Goal: Transaction & Acquisition: Purchase product/service

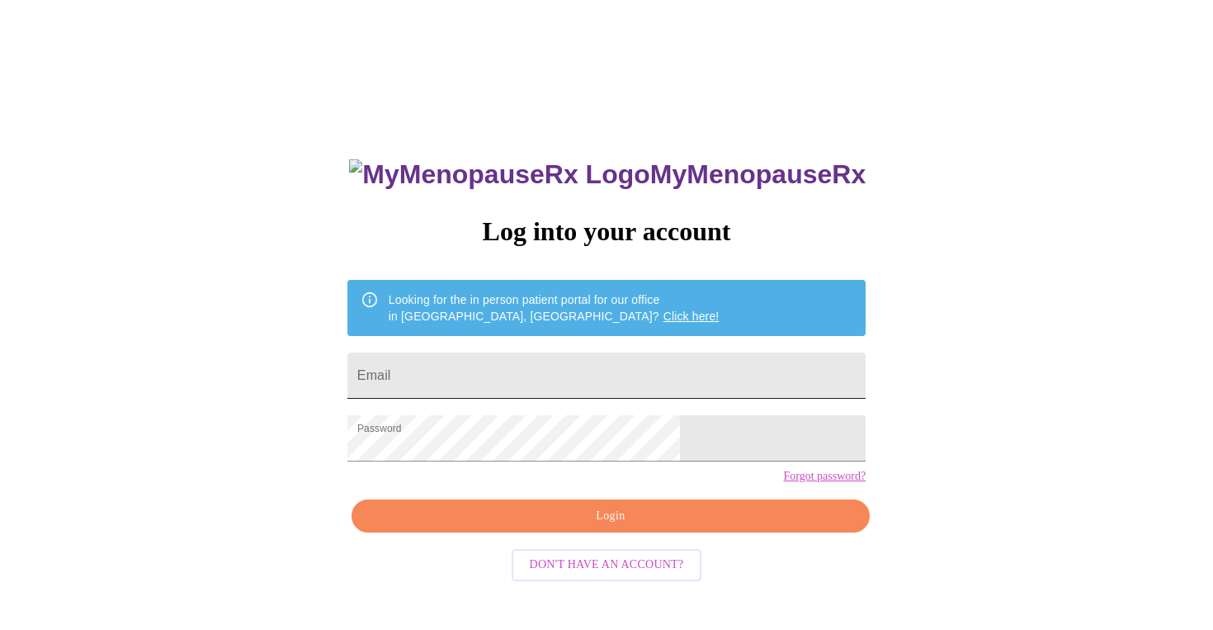
click at [559, 378] on input "Email" at bounding box center [606, 375] width 518 height 46
type input "[EMAIL_ADDRESS][DOMAIN_NAME]"
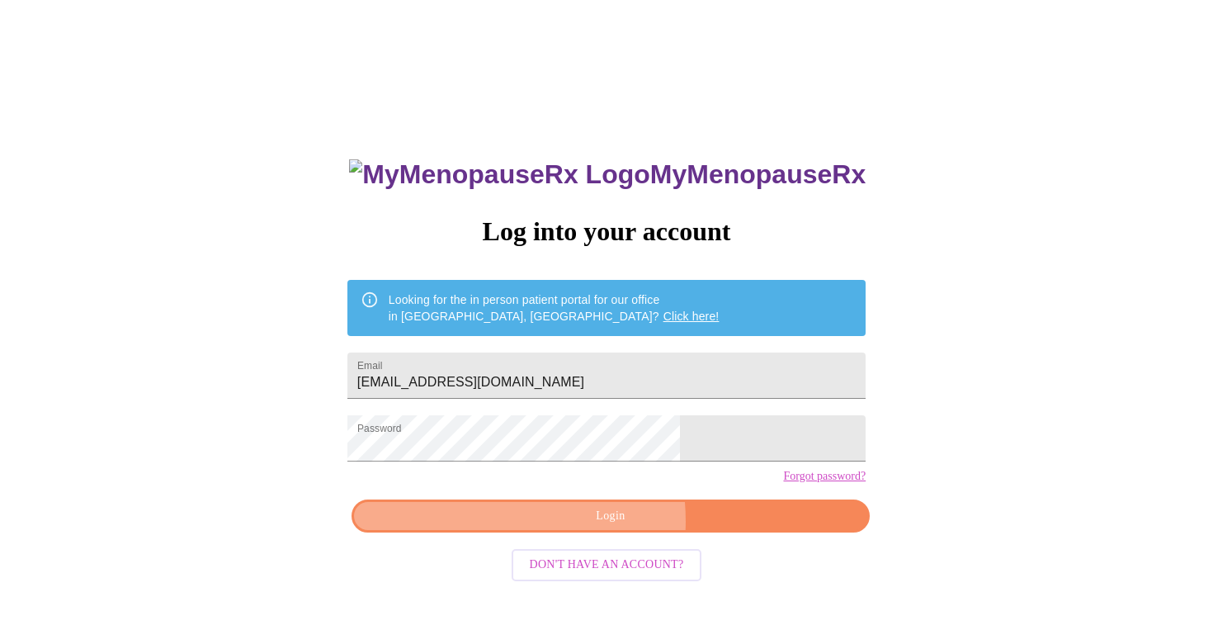
click at [556, 526] on span "Login" at bounding box center [611, 516] width 480 height 21
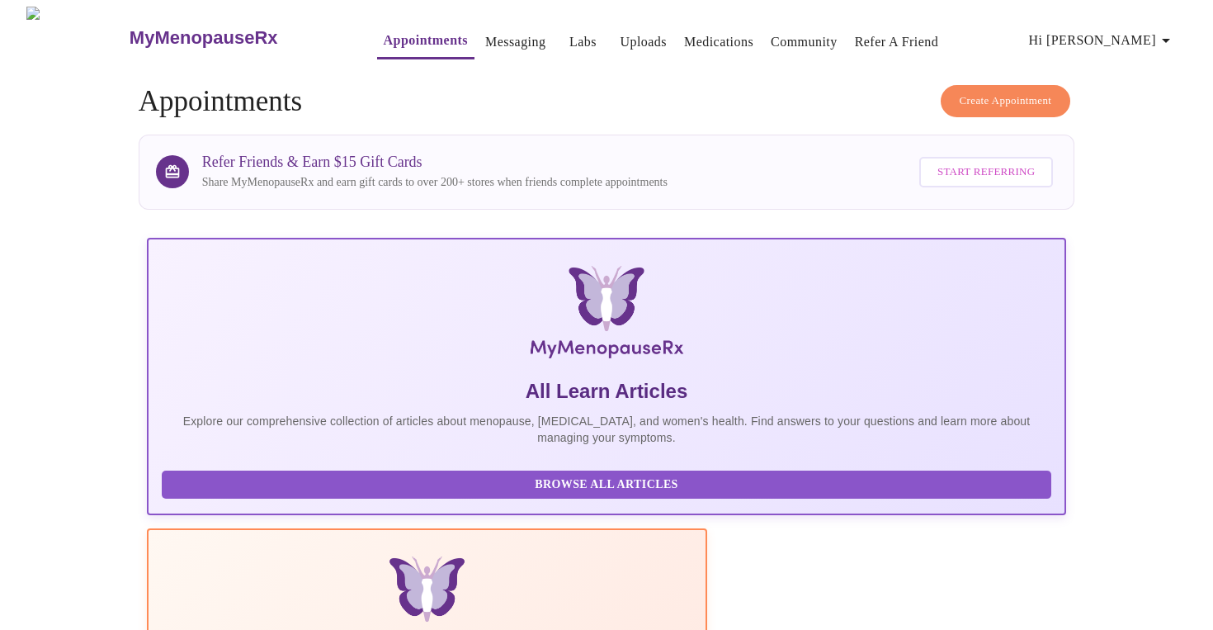
click at [407, 33] on link "Appointments" at bounding box center [426, 40] width 84 height 23
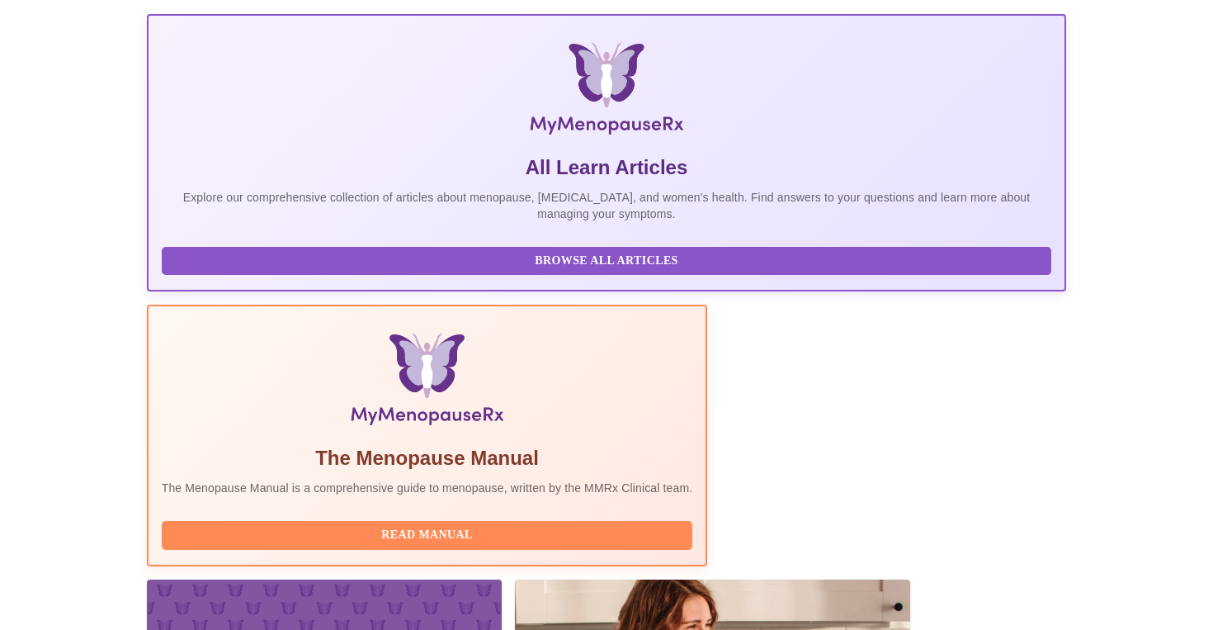
scroll to position [212, 0]
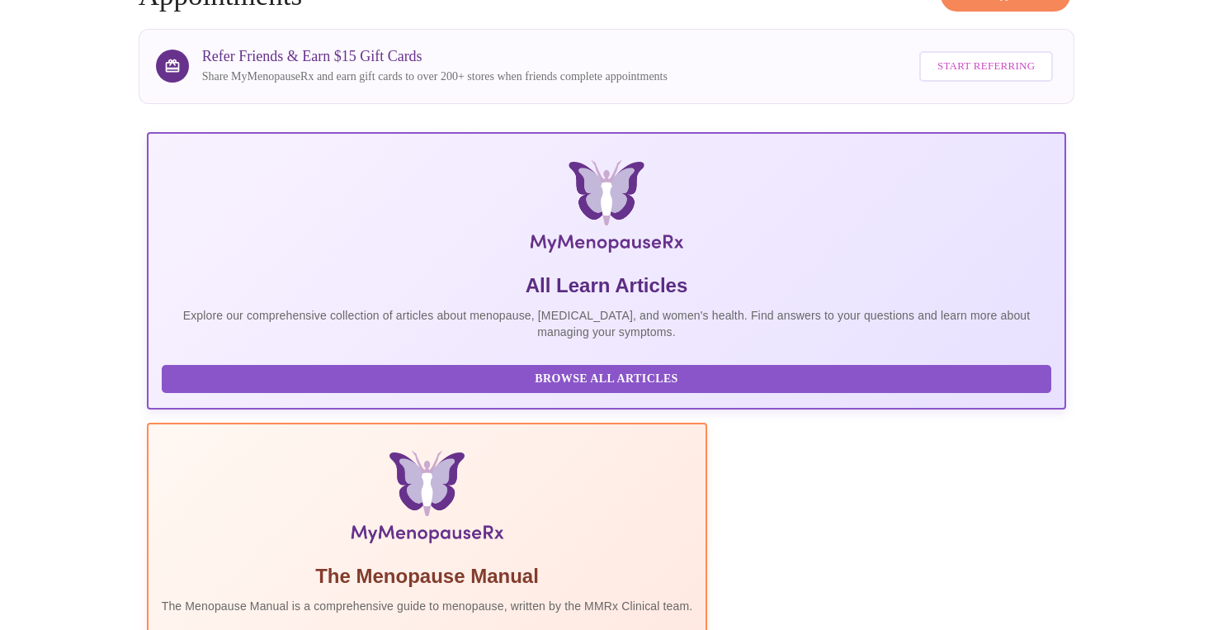
scroll to position [92, 0]
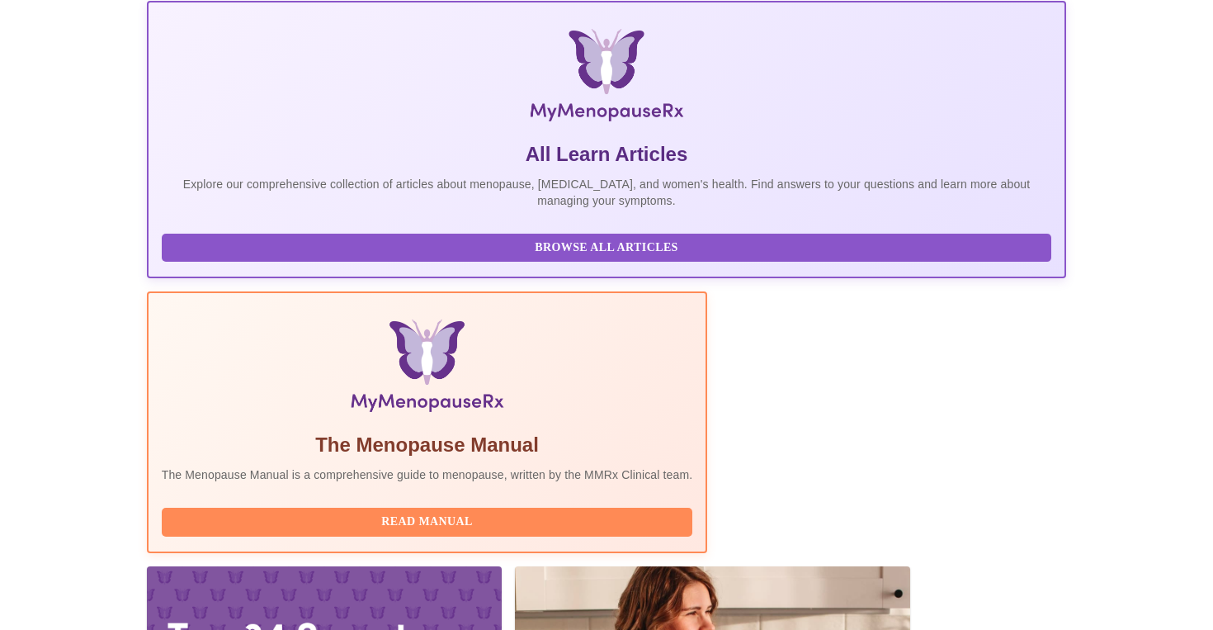
scroll to position [273, 0]
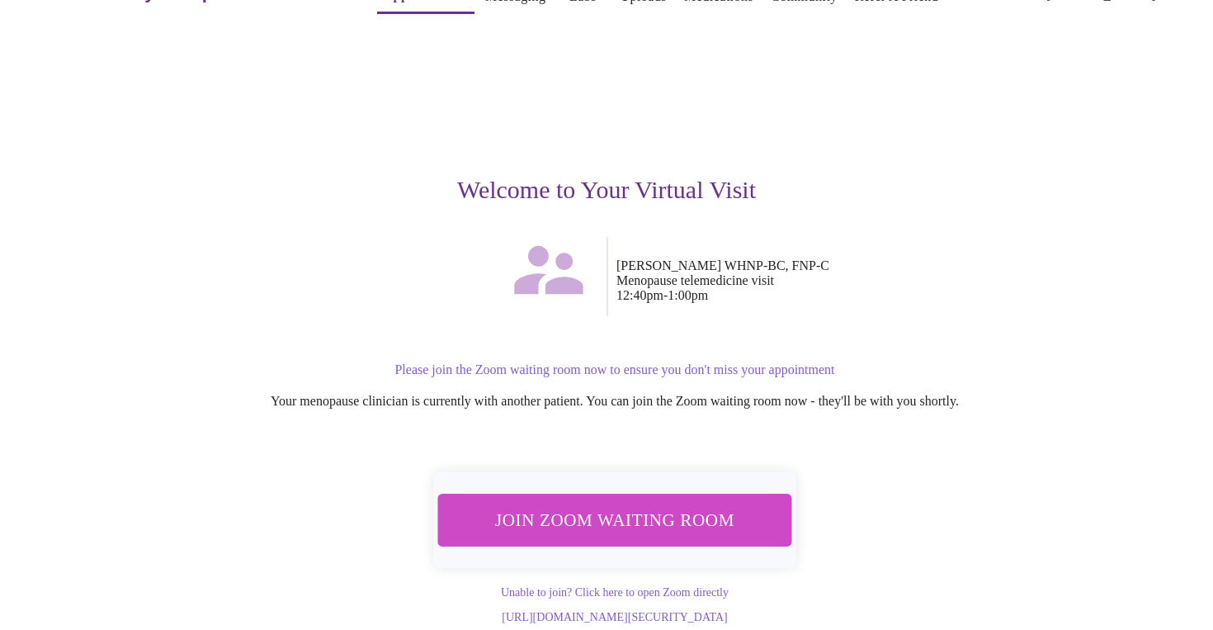
scroll to position [59, 0]
click at [570, 503] on span "Join Zoom Waiting Room" at bounding box center [615, 518] width 310 height 31
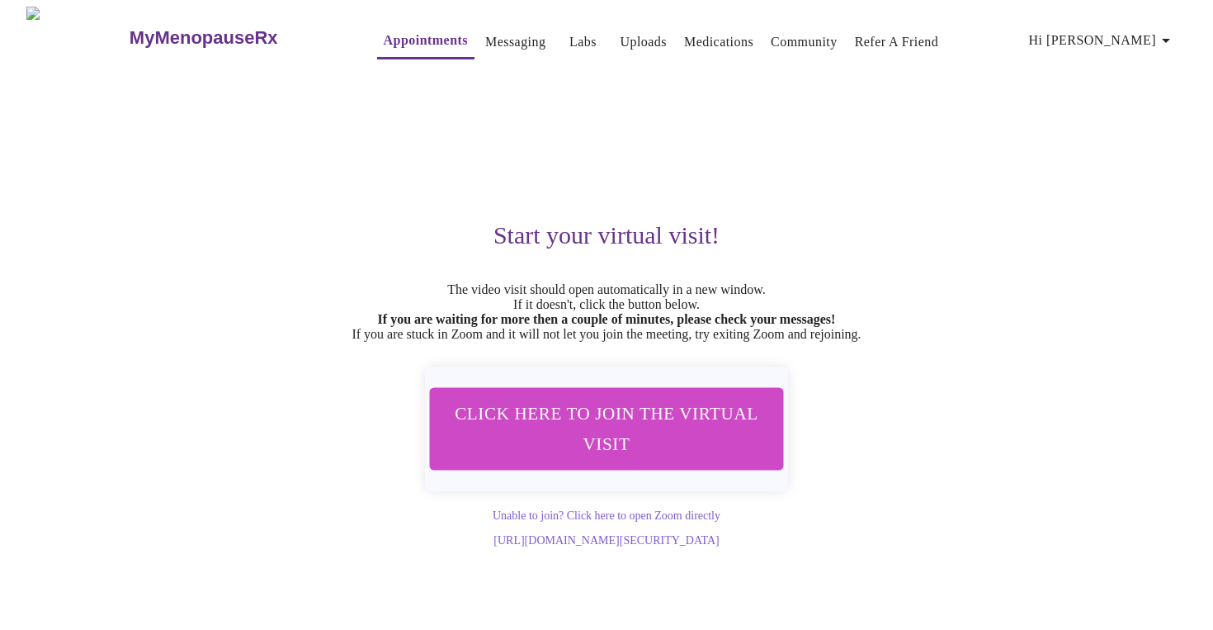
scroll to position [0, 0]
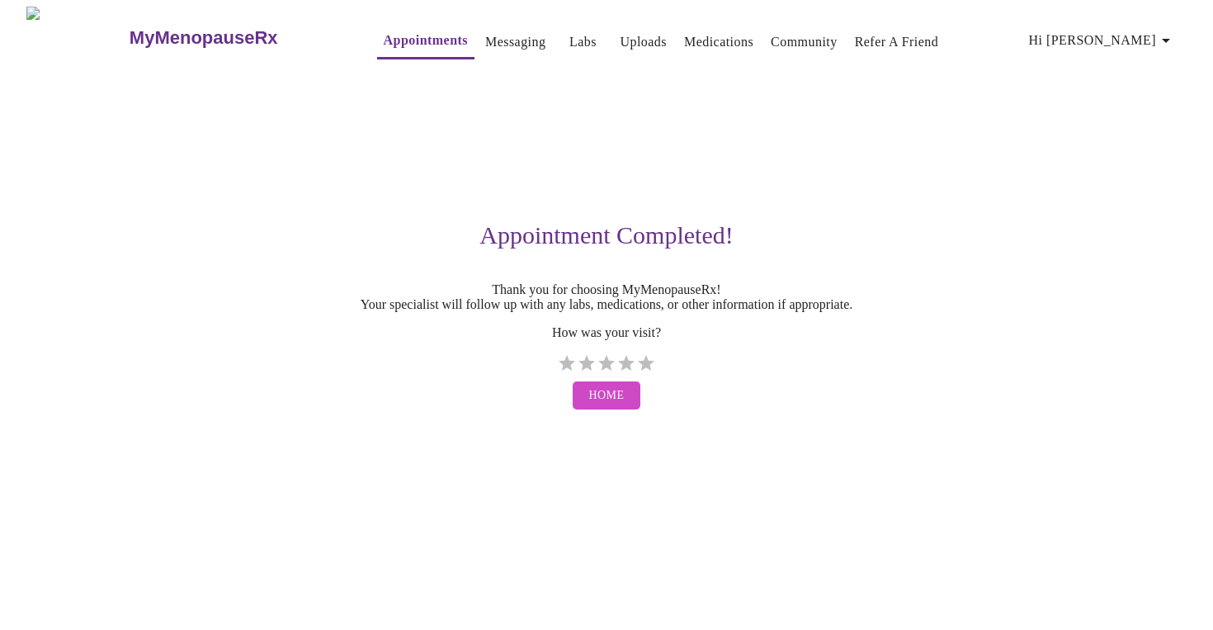
click at [485, 33] on link "Messaging" at bounding box center [515, 42] width 60 height 23
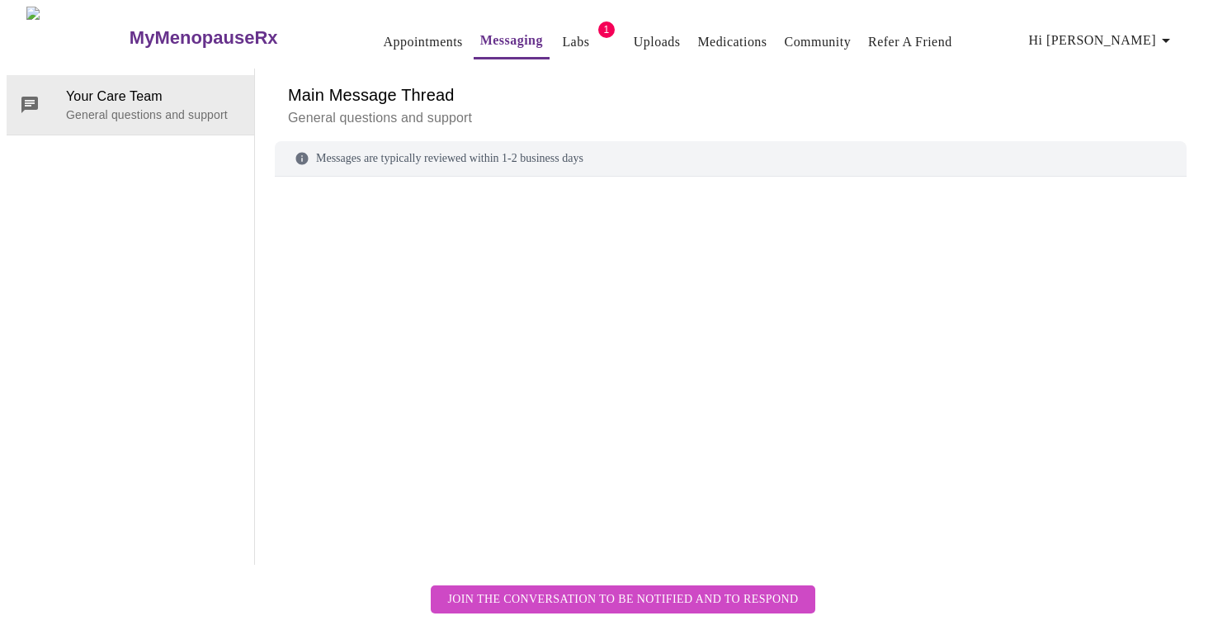
scroll to position [62, 0]
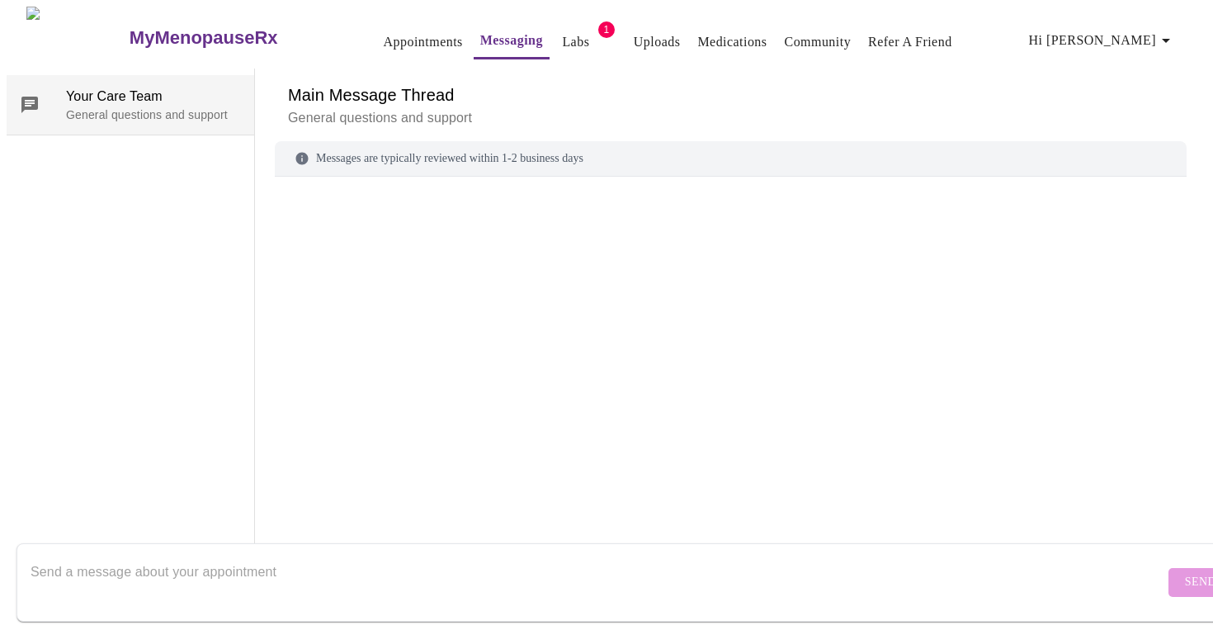
click at [144, 87] on span "Your Care Team" at bounding box center [153, 97] width 175 height 20
click at [225, 564] on textarea "Send a message about your appointment" at bounding box center [598, 581] width 1134 height 53
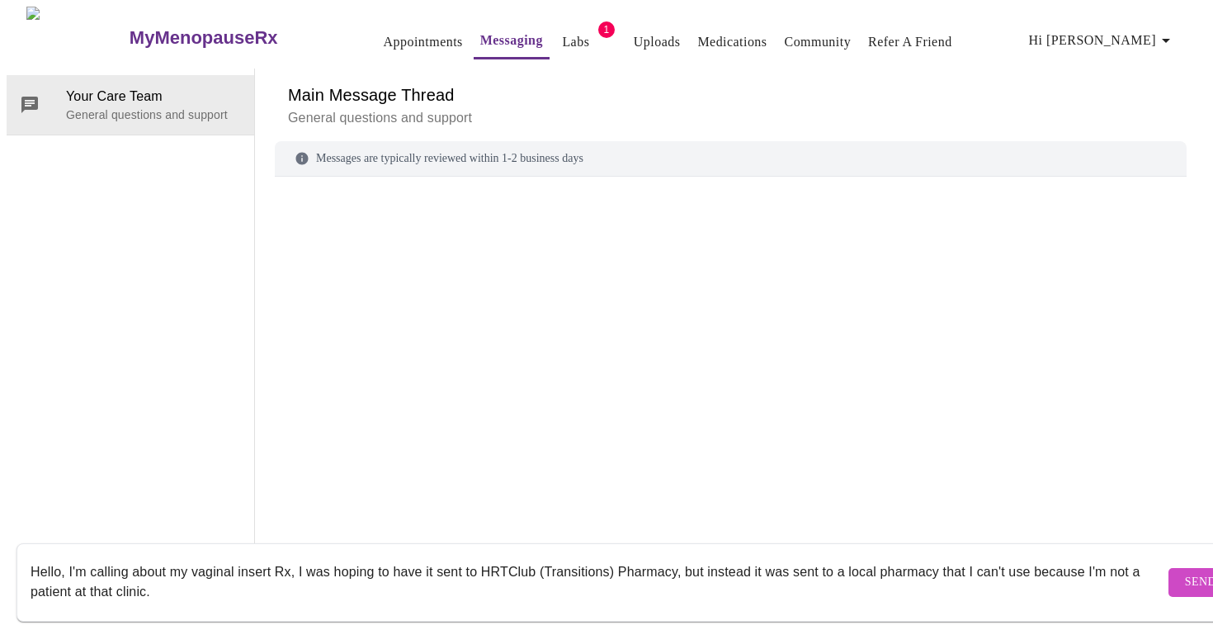
type textarea "Hello, I'm calling about my vaginal insert Rx, I was hoping to have it sent to …"
drag, startPoint x: 34, startPoint y: 555, endPoint x: 210, endPoint y: 590, distance: 179.3
click at [210, 591] on textarea "Hello, I'm calling about my vaginal insert Rx, I was hoping to have it sent to …" at bounding box center [598, 581] width 1134 height 53
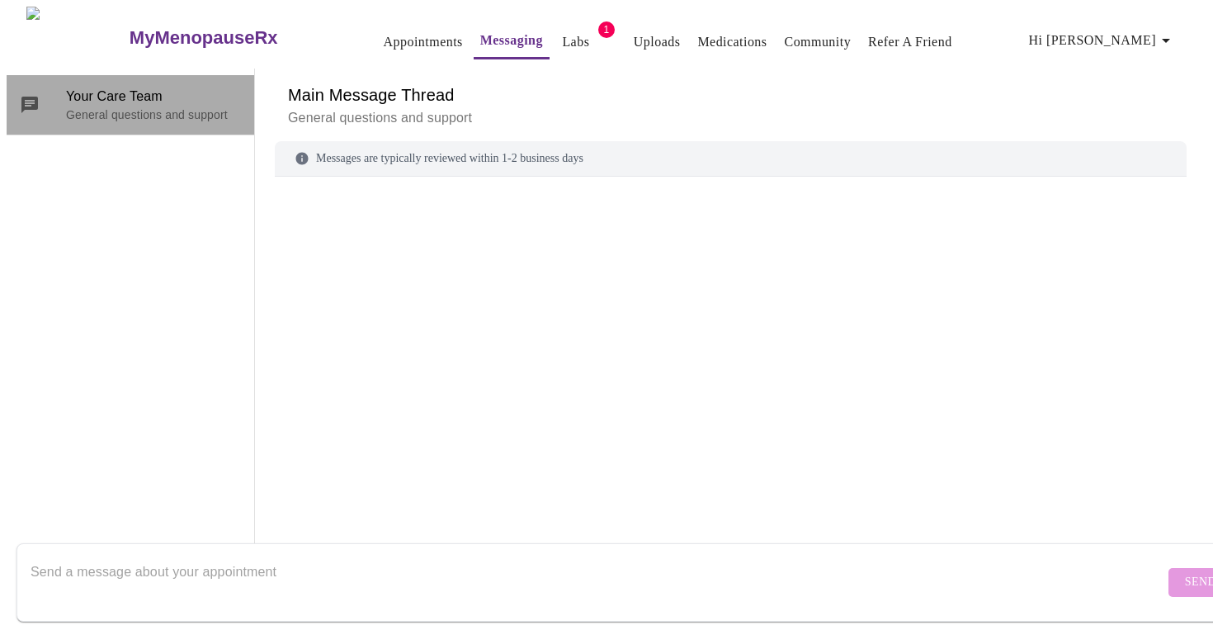
click at [149, 106] on p "General questions and support" at bounding box center [153, 114] width 175 height 17
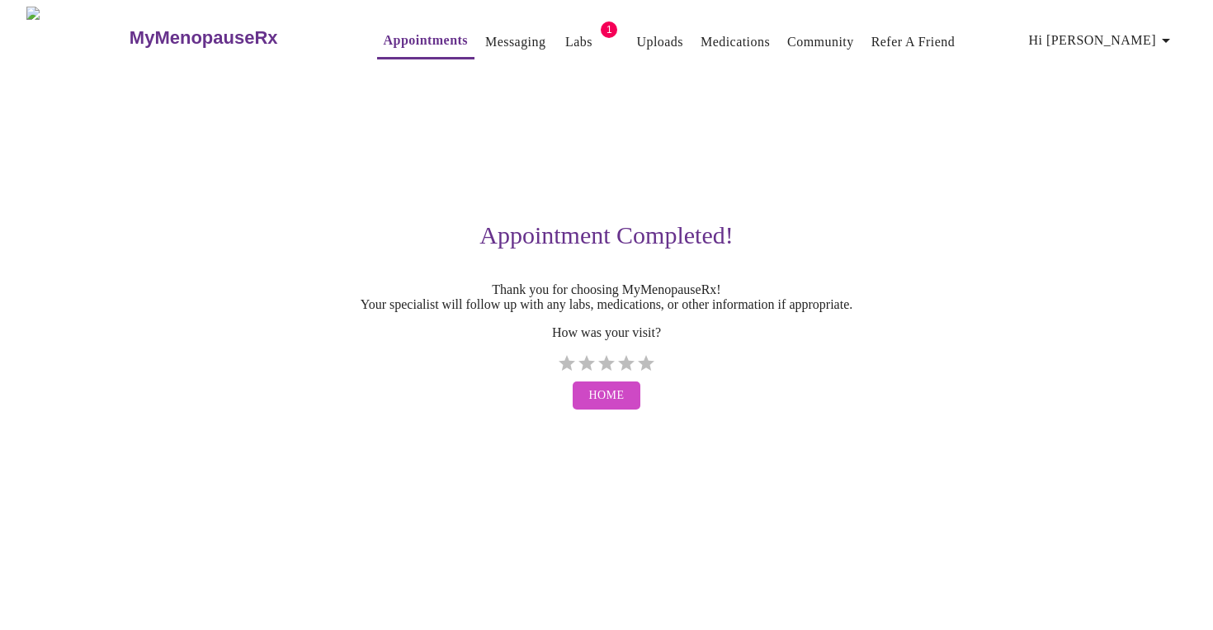
click at [565, 38] on link "Labs" at bounding box center [578, 42] width 27 height 23
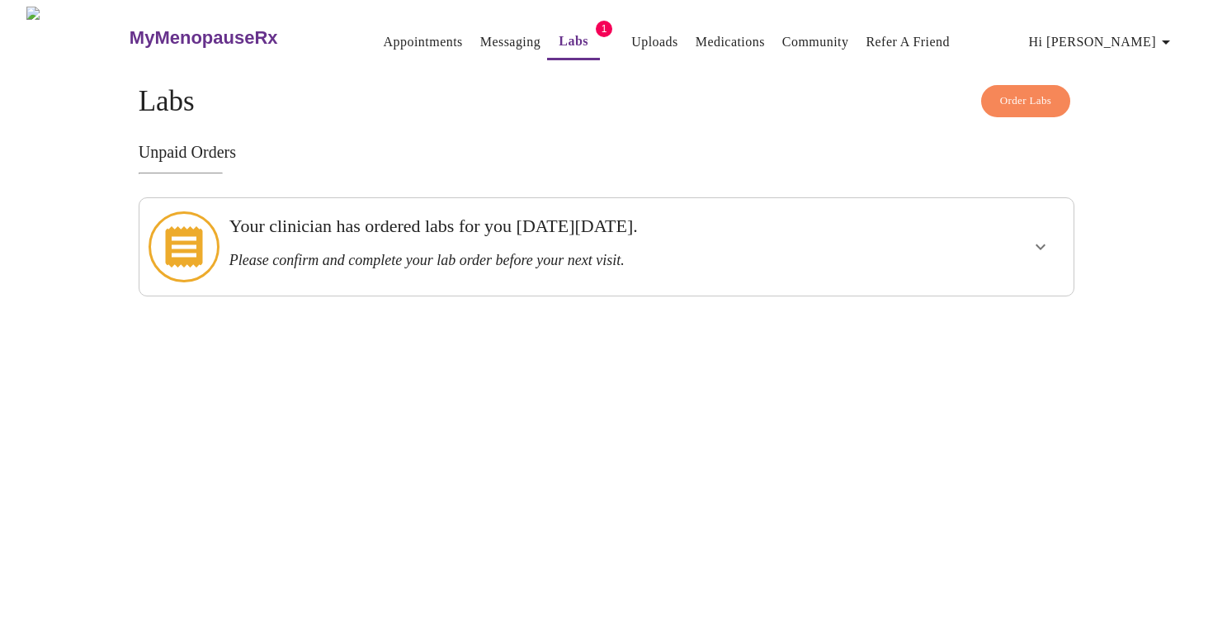
click at [480, 35] on link "Messaging" at bounding box center [510, 42] width 60 height 23
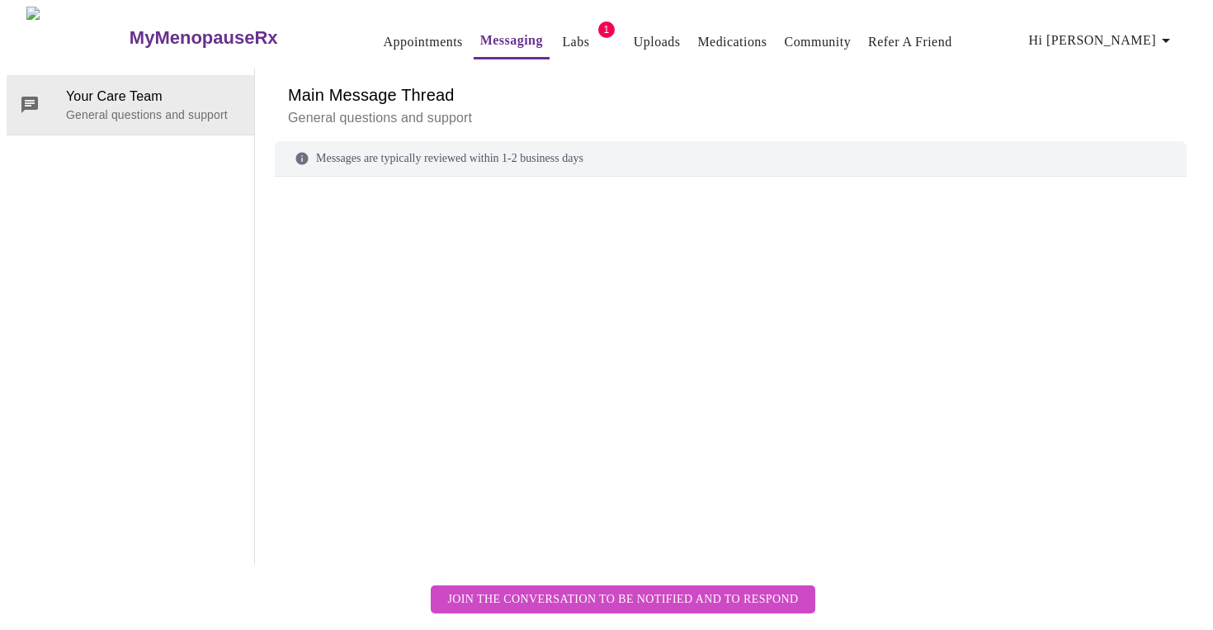
scroll to position [62, 0]
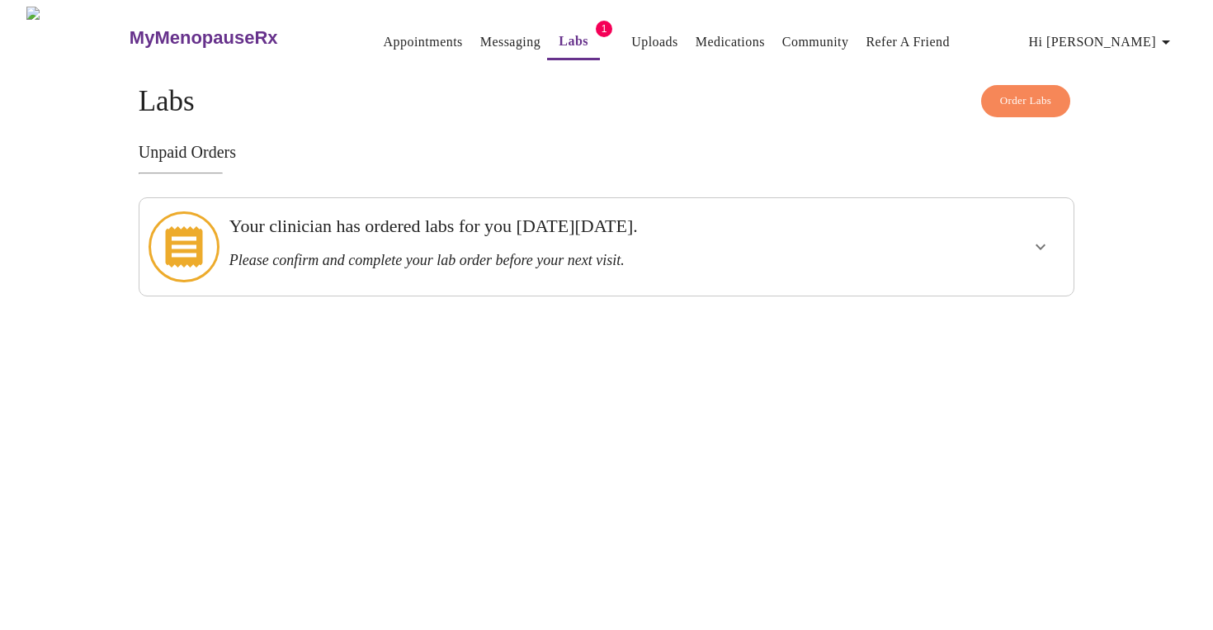
click at [384, 44] on link "Appointments" at bounding box center [423, 42] width 79 height 23
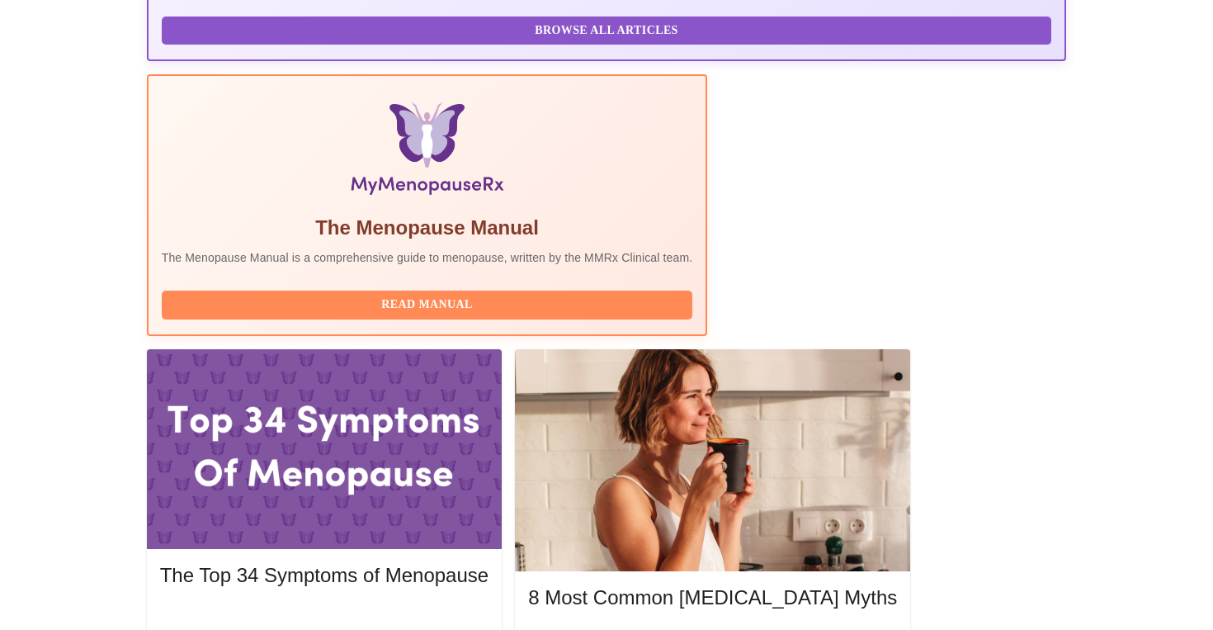
scroll to position [460, 0]
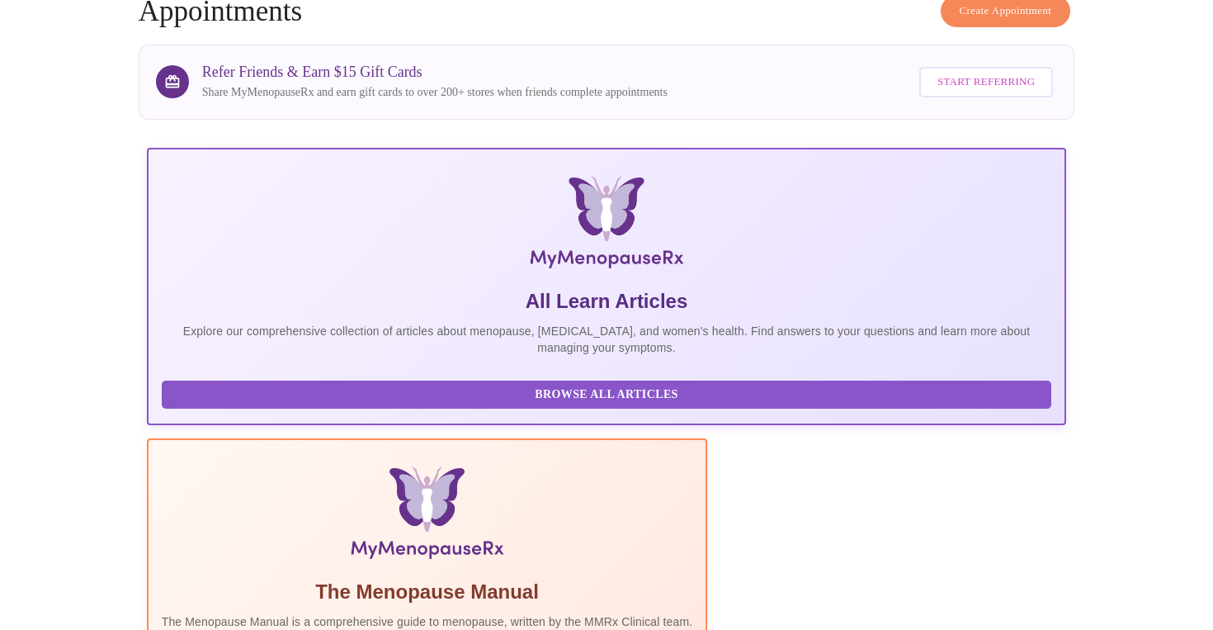
scroll to position [0, 0]
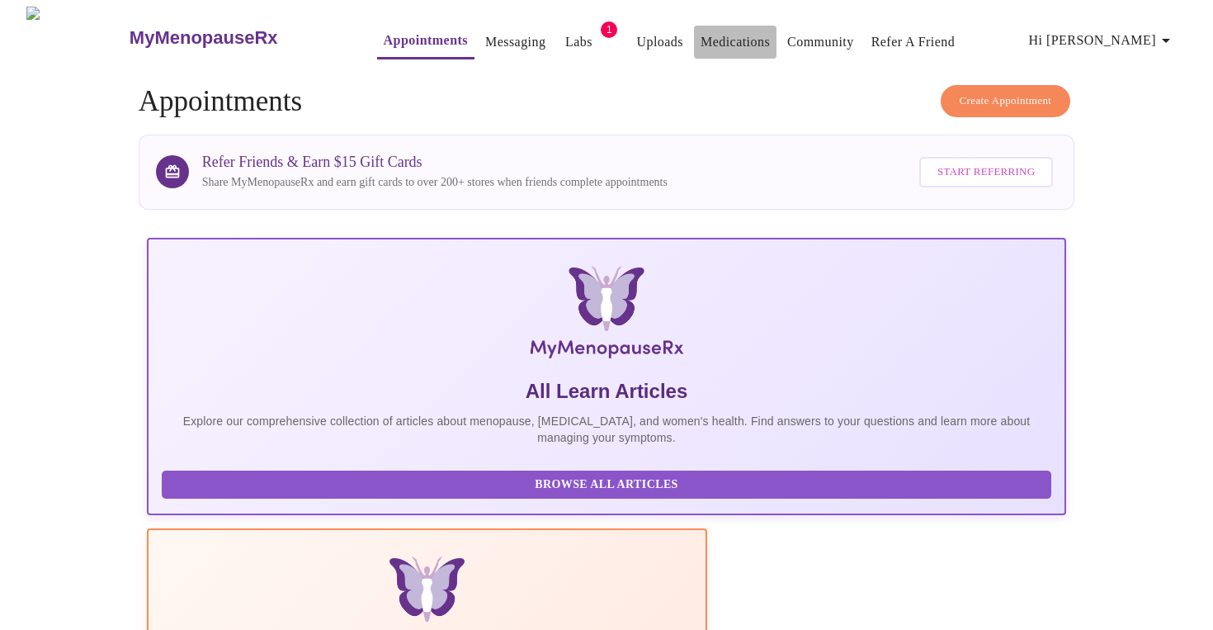
click at [701, 33] on link "Medications" at bounding box center [735, 42] width 69 height 23
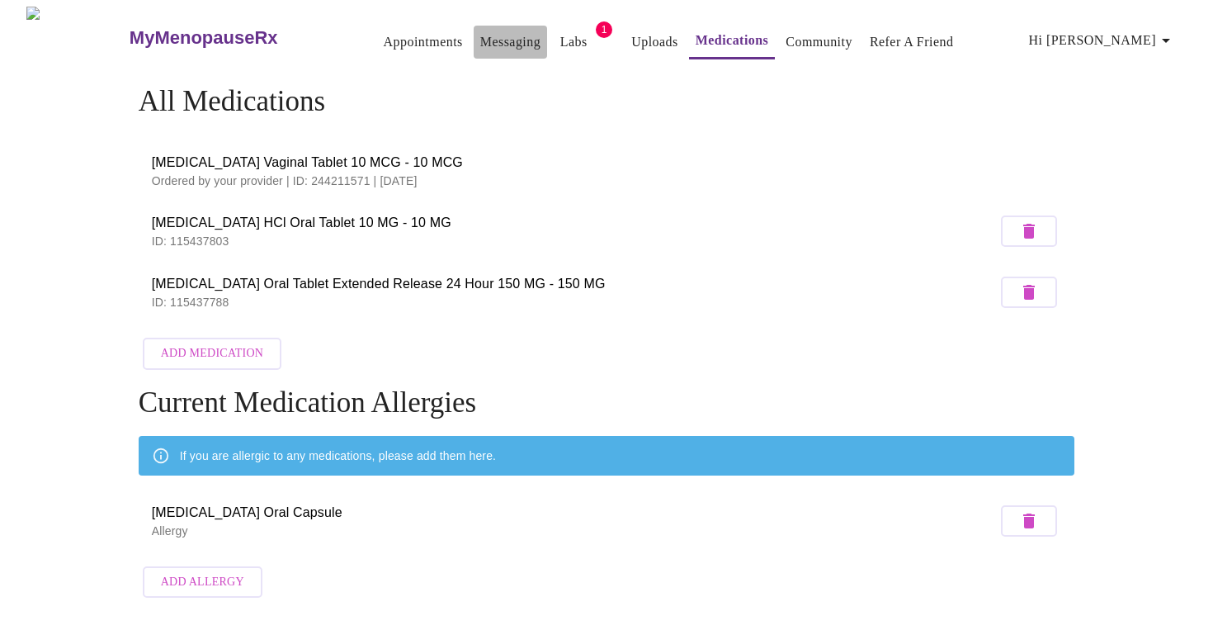
click at [484, 32] on link "Messaging" at bounding box center [510, 42] width 60 height 23
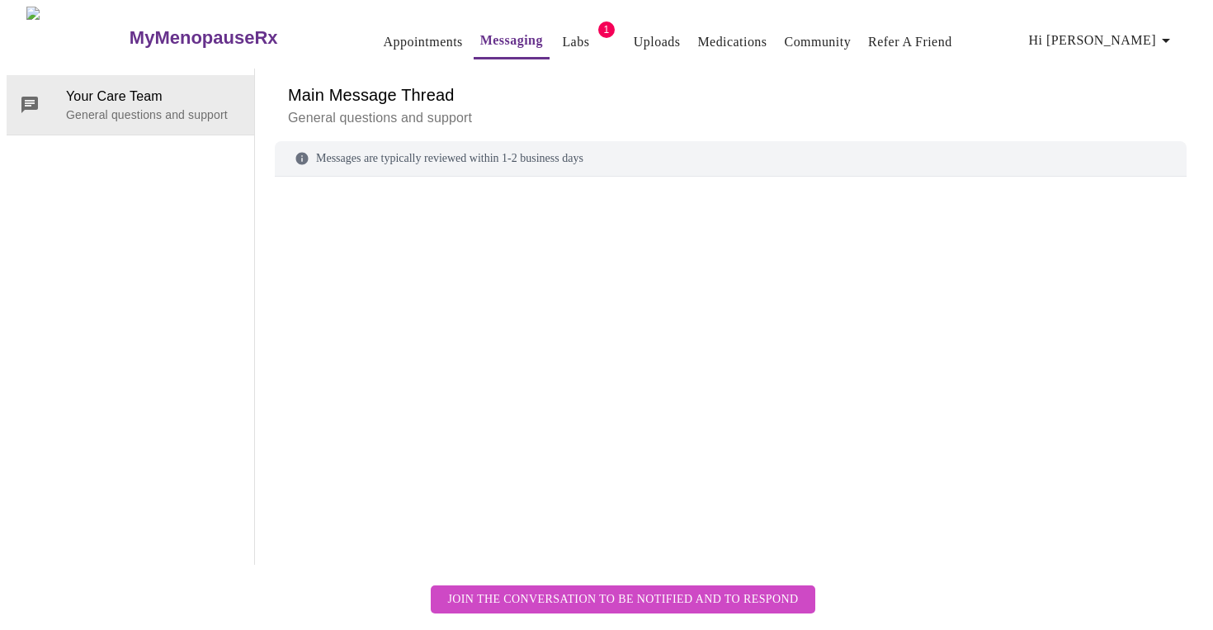
scroll to position [62, 0]
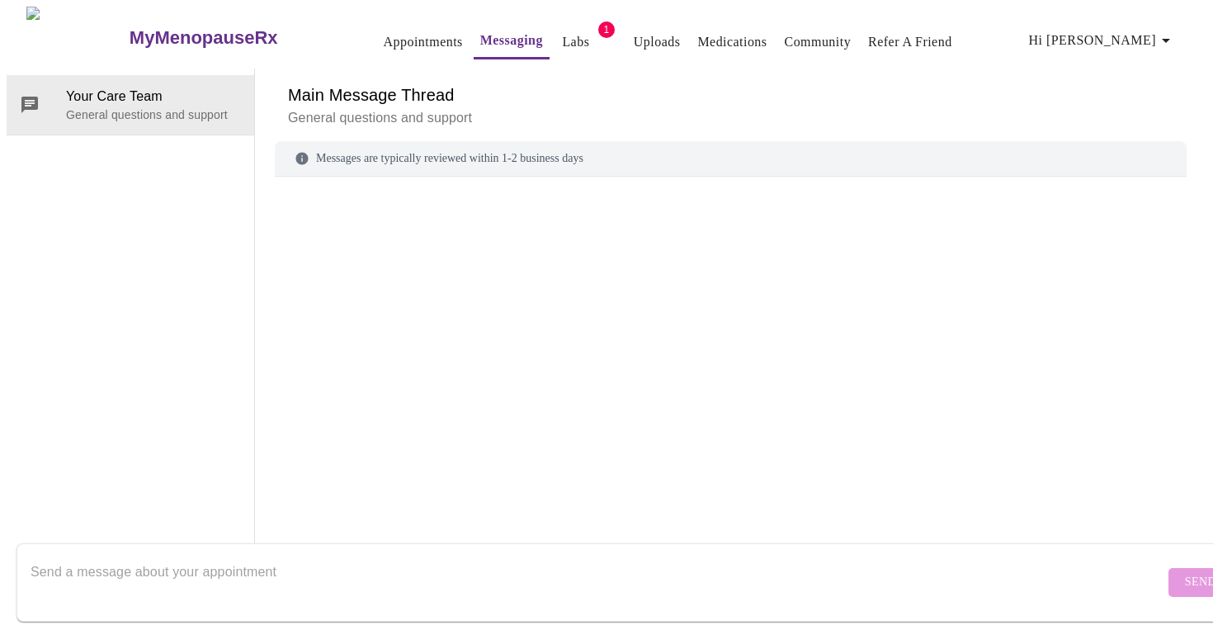
click at [328, 555] on textarea "Send a message about your appointment" at bounding box center [598, 581] width 1134 height 53
paste textarea "Hello, I'm calling about my vaginal insert Rx, I was hoping to have it sent to …"
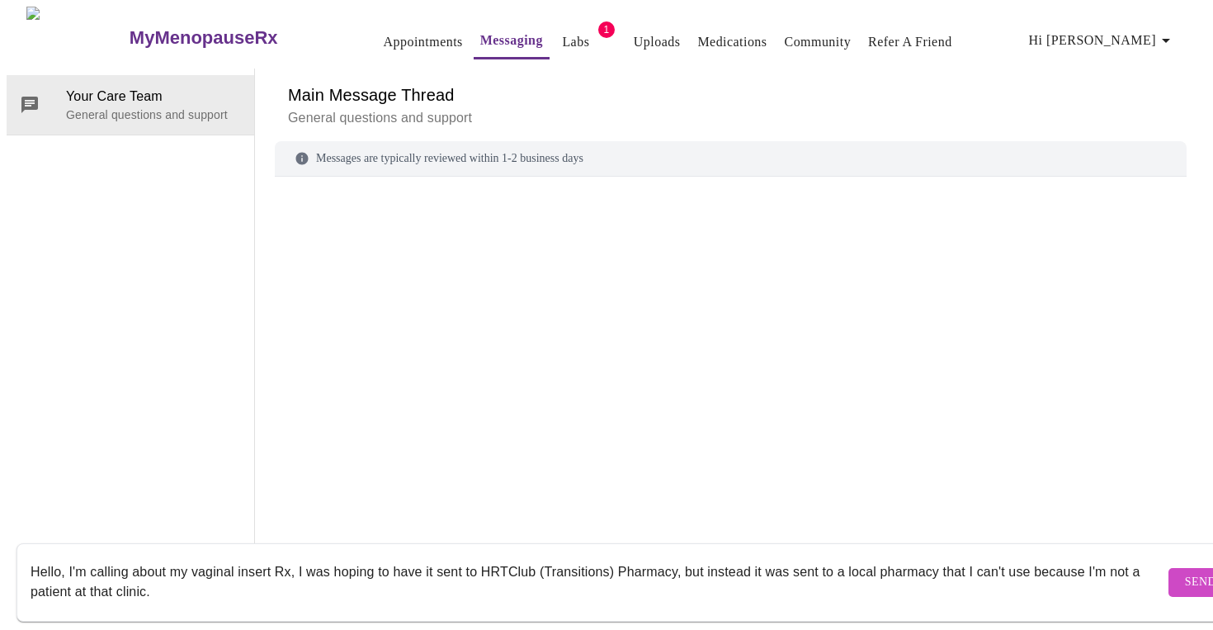
click at [67, 555] on textarea "Hello, I'm calling about my vaginal insert Rx, I was hoping to have it sent to …" at bounding box center [598, 581] width 1134 height 53
click at [393, 558] on textarea "Hello, I just had my virtual visit with [PERSON_NAME]. I'm calling about my vag…" at bounding box center [598, 581] width 1134 height 53
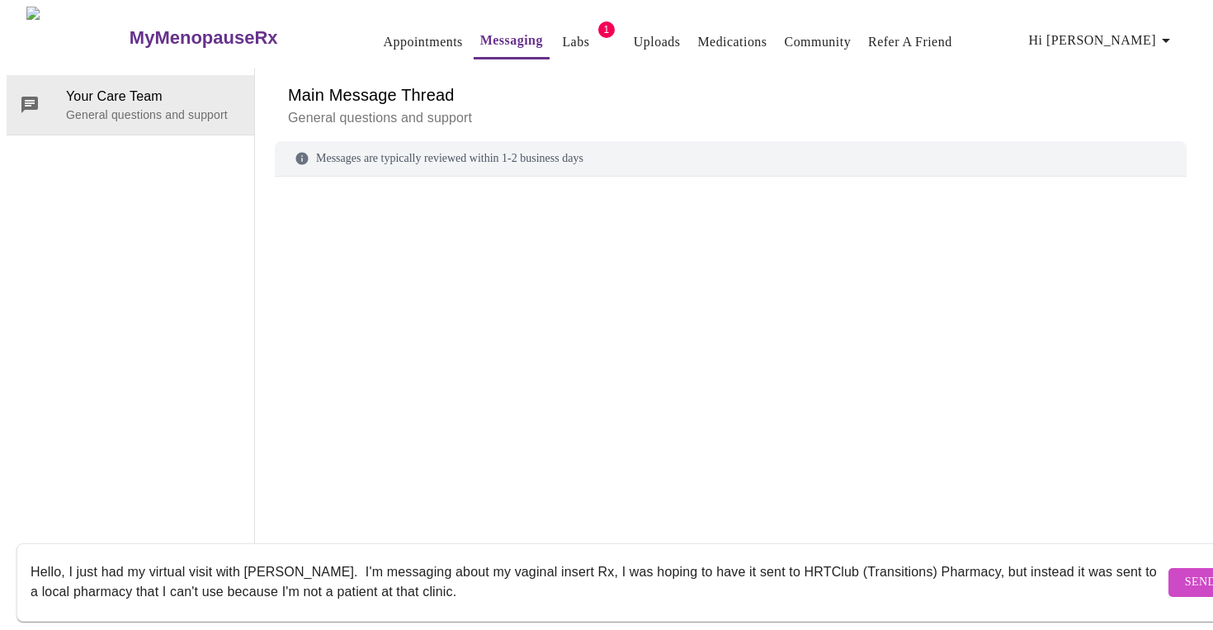
click at [518, 575] on textarea "Hello, I just had my virtual visit with [PERSON_NAME]. I'm messaging about my v…" at bounding box center [598, 581] width 1134 height 53
click at [498, 578] on textarea "Hello, I just had my virtual visit with [PERSON_NAME]. I'm messaging about my v…" at bounding box center [598, 581] width 1134 height 53
click at [834, 575] on textarea "Hello, I just had my virtual visit with [PERSON_NAME]. I'm messaging about my v…" at bounding box center [598, 581] width 1134 height 53
type textarea "Hello, I just had my virtual visit with [PERSON_NAME]. I'm messaging about my v…"
click at [1185, 572] on span "Send" at bounding box center [1200, 582] width 31 height 21
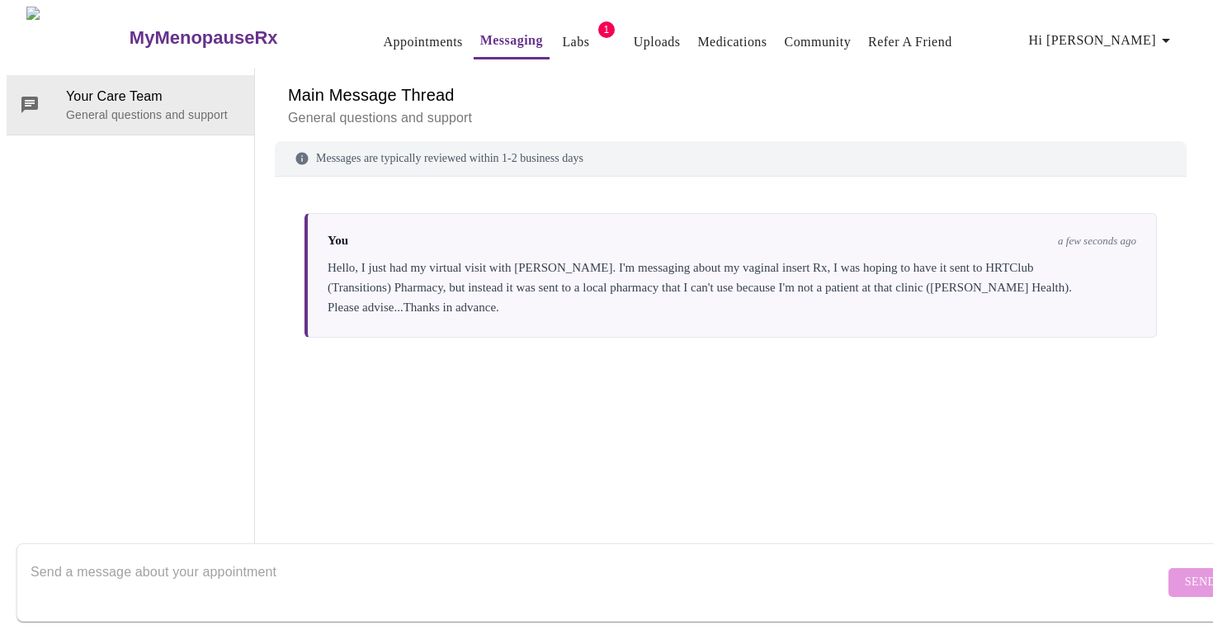
scroll to position [0, 0]
click at [729, 32] on link "Medications" at bounding box center [731, 42] width 69 height 23
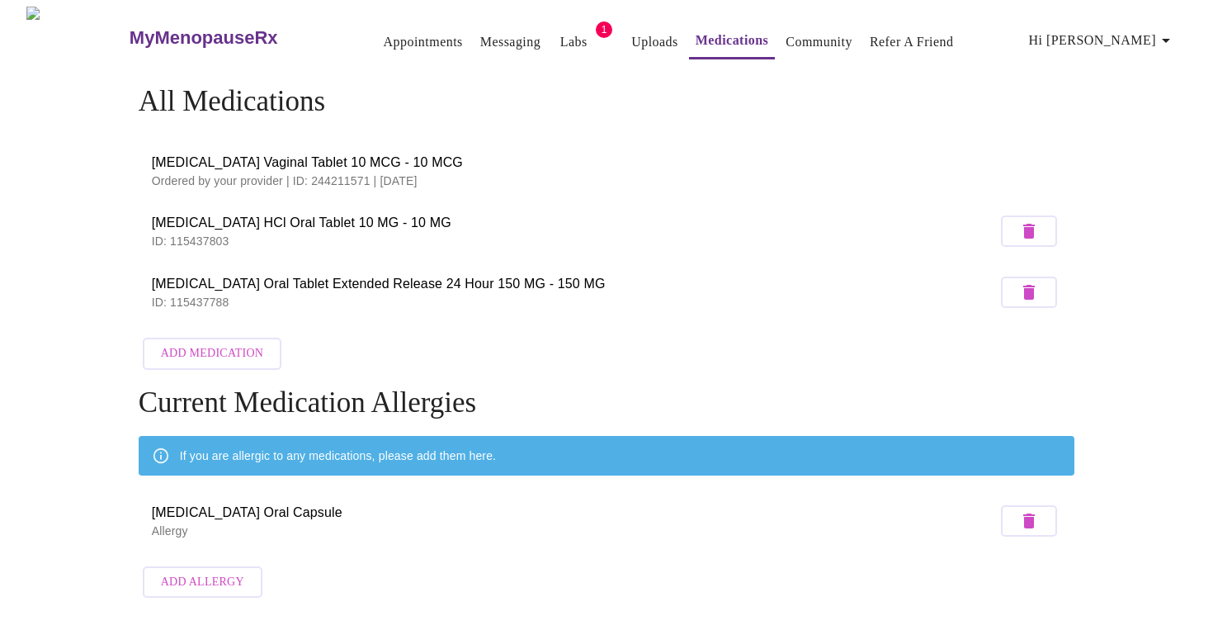
click at [798, 34] on link "Community" at bounding box center [819, 42] width 67 height 23
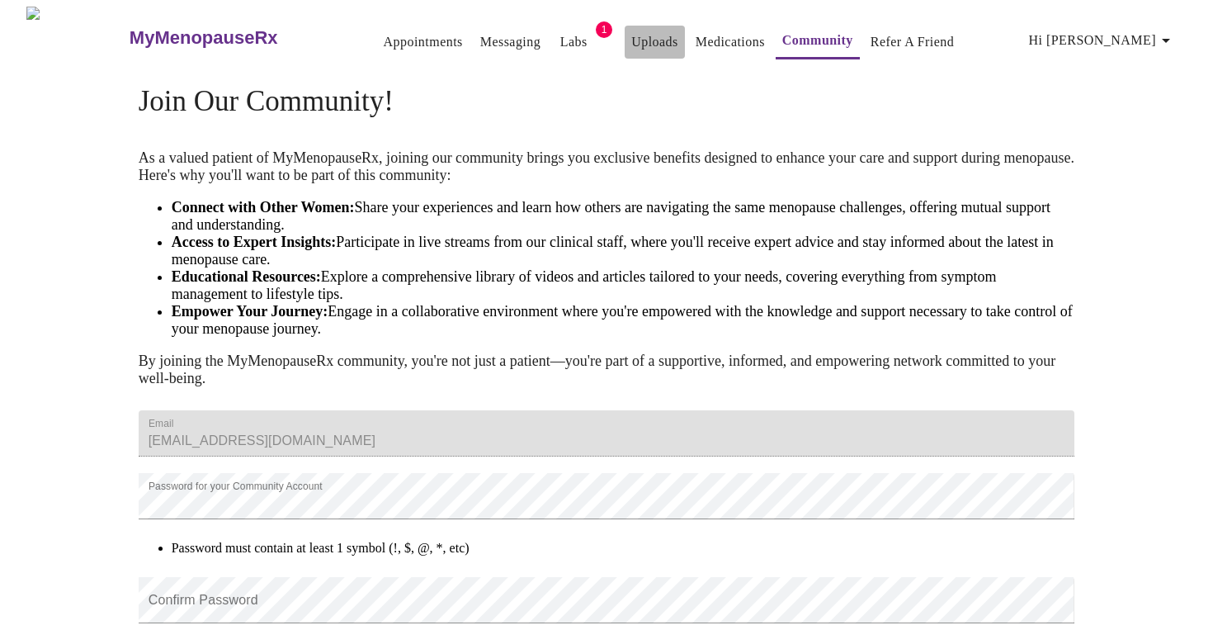
click at [631, 35] on link "Uploads" at bounding box center [654, 42] width 47 height 23
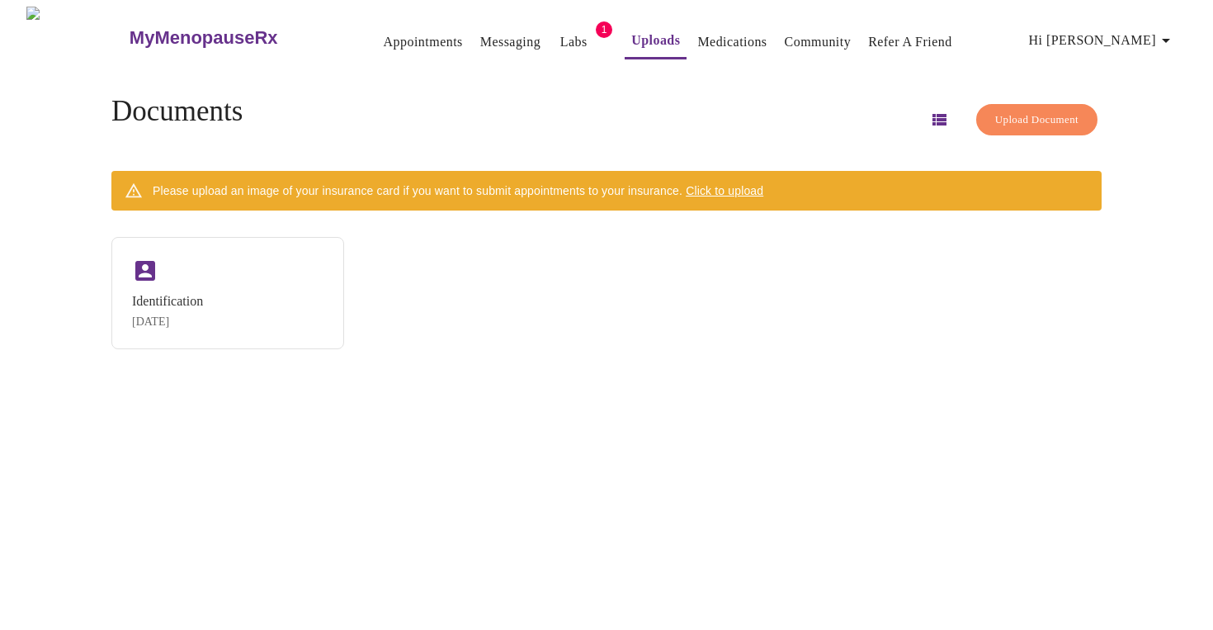
click at [384, 31] on link "Appointments" at bounding box center [423, 42] width 79 height 23
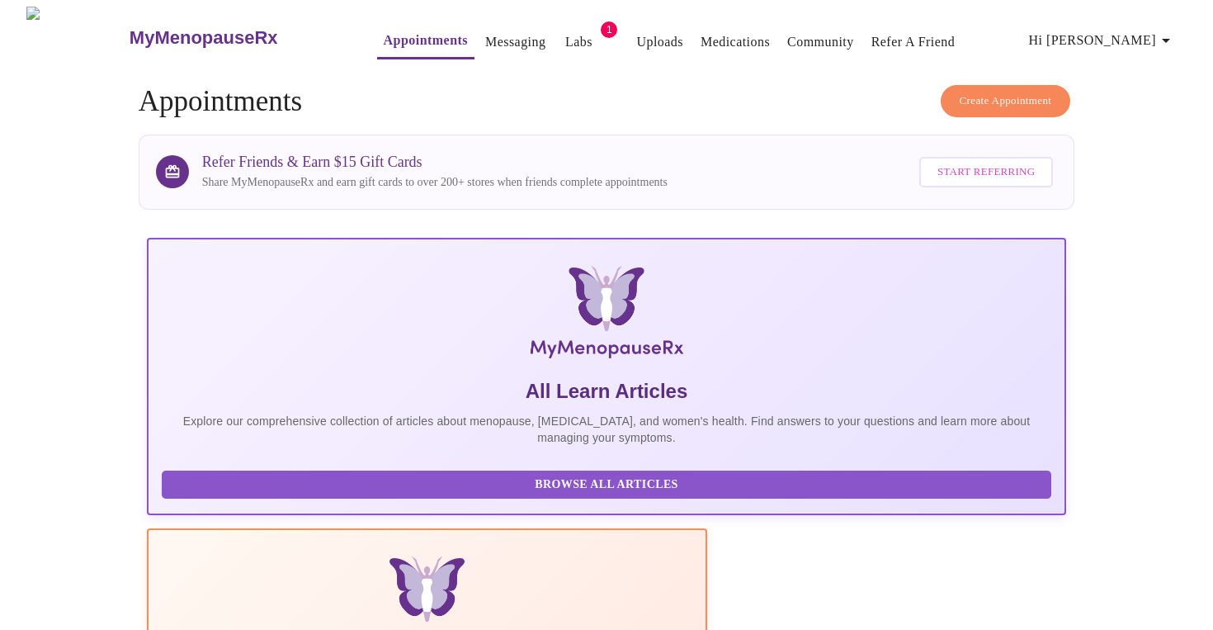
click at [186, 28] on h3 "MyMenopauseRx" at bounding box center [204, 37] width 149 height 21
click at [1145, 37] on span "Hi [PERSON_NAME]" at bounding box center [1102, 40] width 147 height 23
click at [1123, 34] on li "Settings" at bounding box center [1134, 35] width 76 height 30
click at [485, 33] on link "Messaging" at bounding box center [515, 42] width 60 height 23
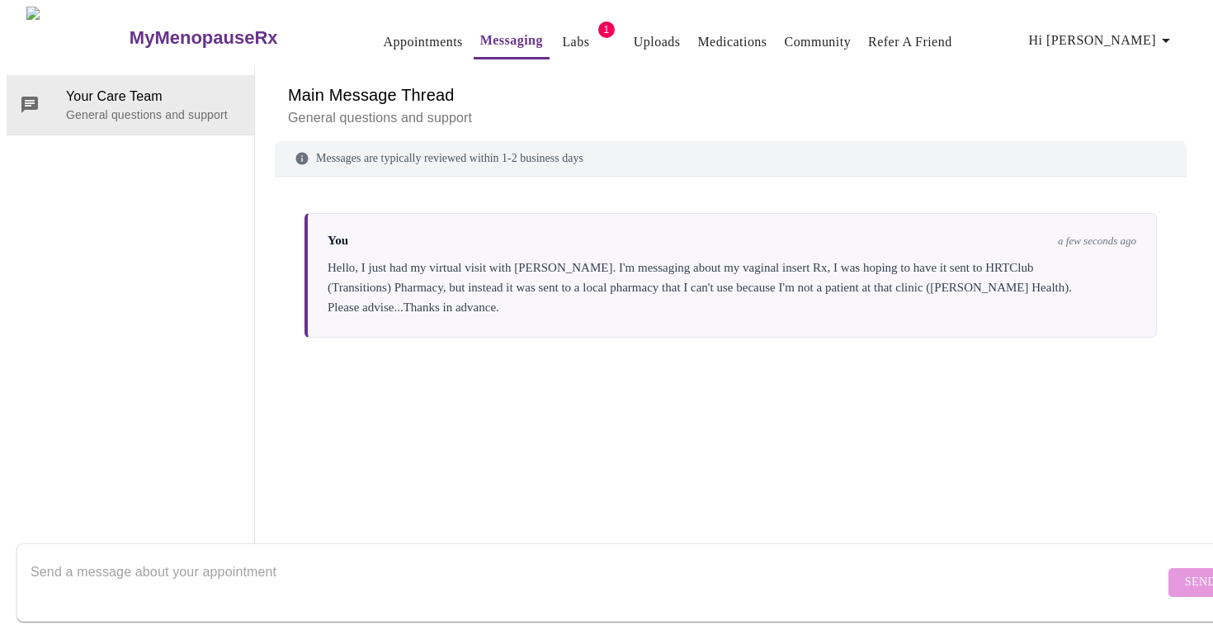
click at [706, 35] on link "Medications" at bounding box center [731, 42] width 69 height 23
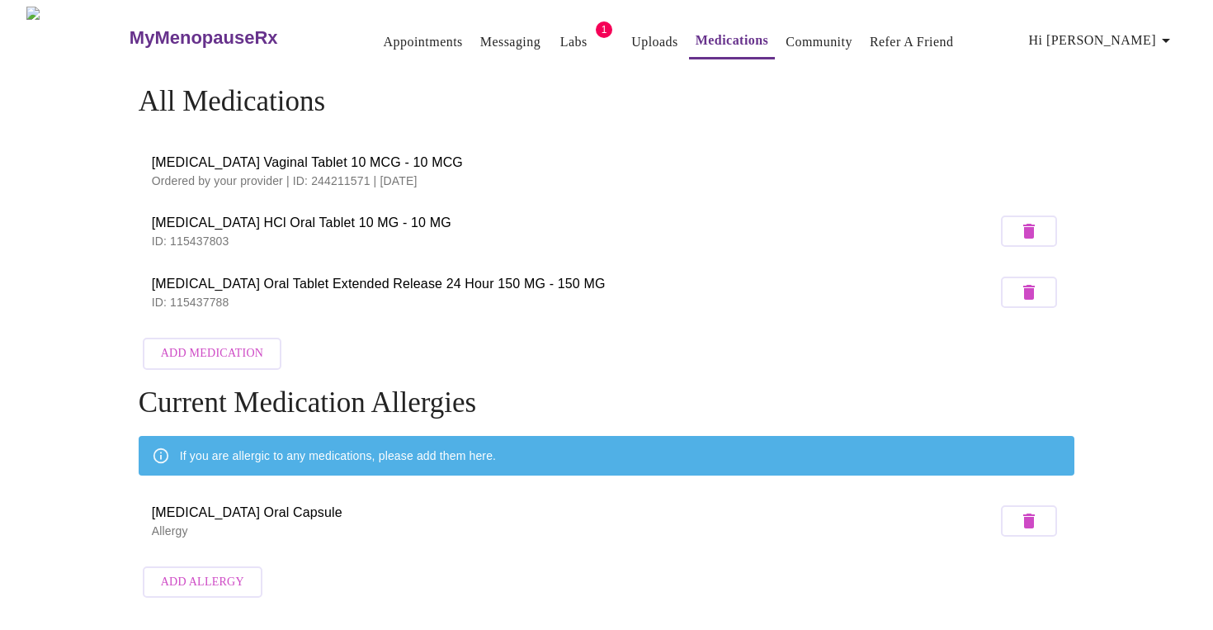
click at [1131, 37] on span "Hi [PERSON_NAME]" at bounding box center [1102, 40] width 147 height 23
click at [1133, 35] on li "Settings" at bounding box center [1134, 35] width 76 height 30
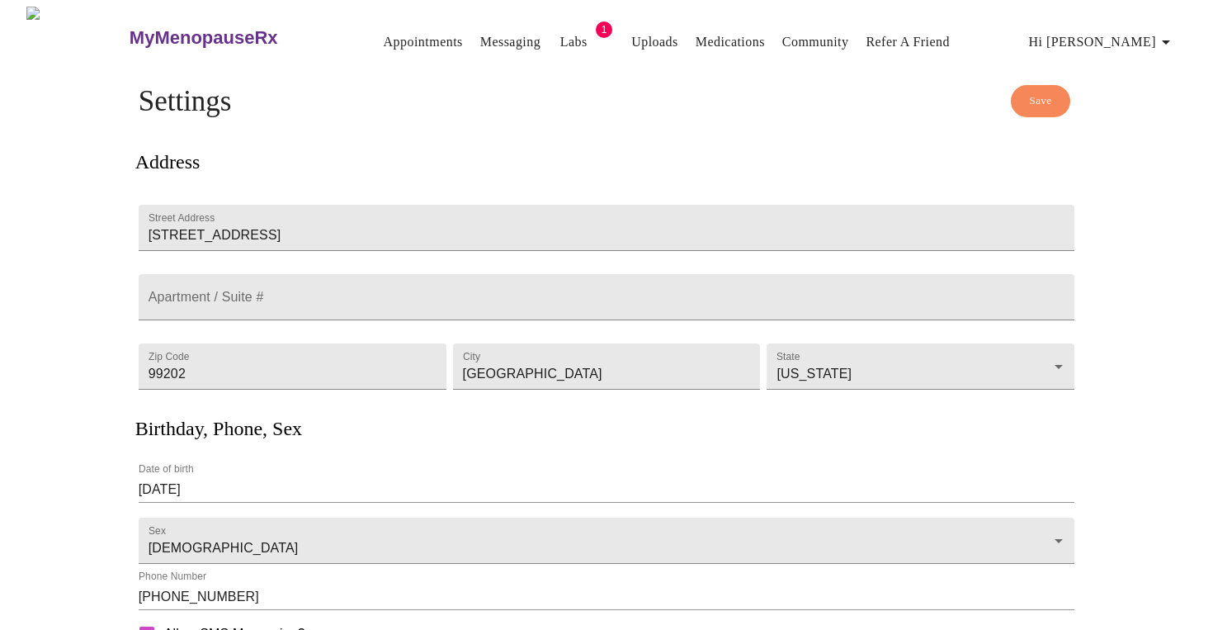
click at [560, 40] on link "Labs" at bounding box center [573, 42] width 27 height 23
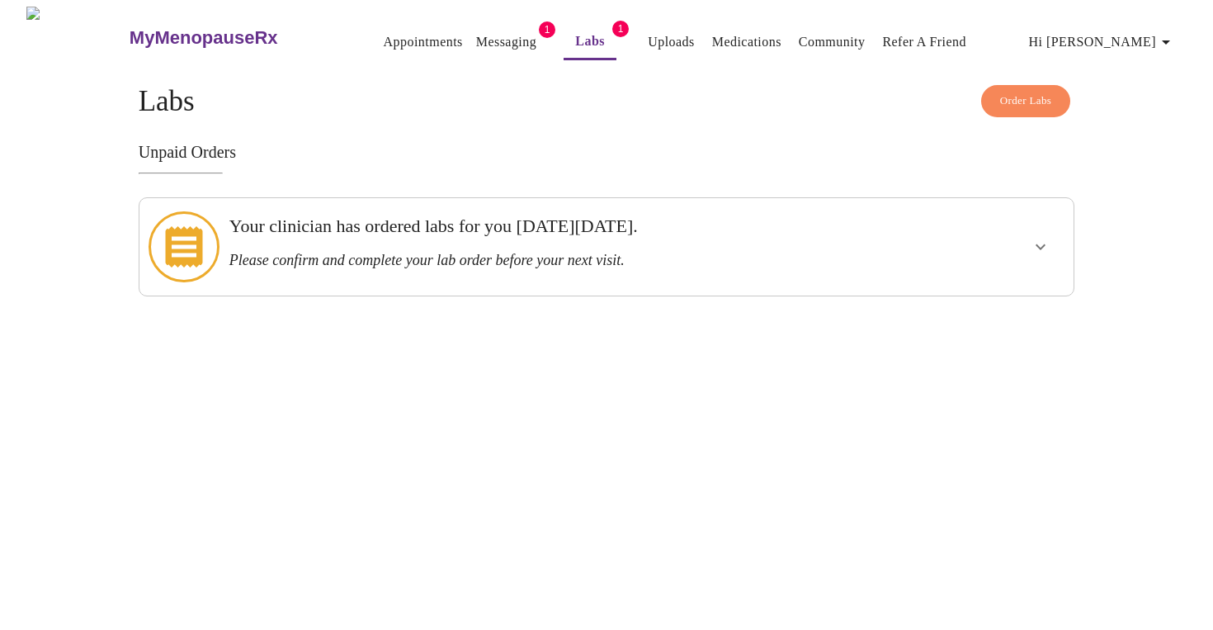
click at [357, 237] on h3 "Your clinician has ordered labs for you [DATE][DATE]." at bounding box center [561, 225] width 664 height 21
click at [1045, 244] on icon "show more" at bounding box center [1041, 247] width 10 height 6
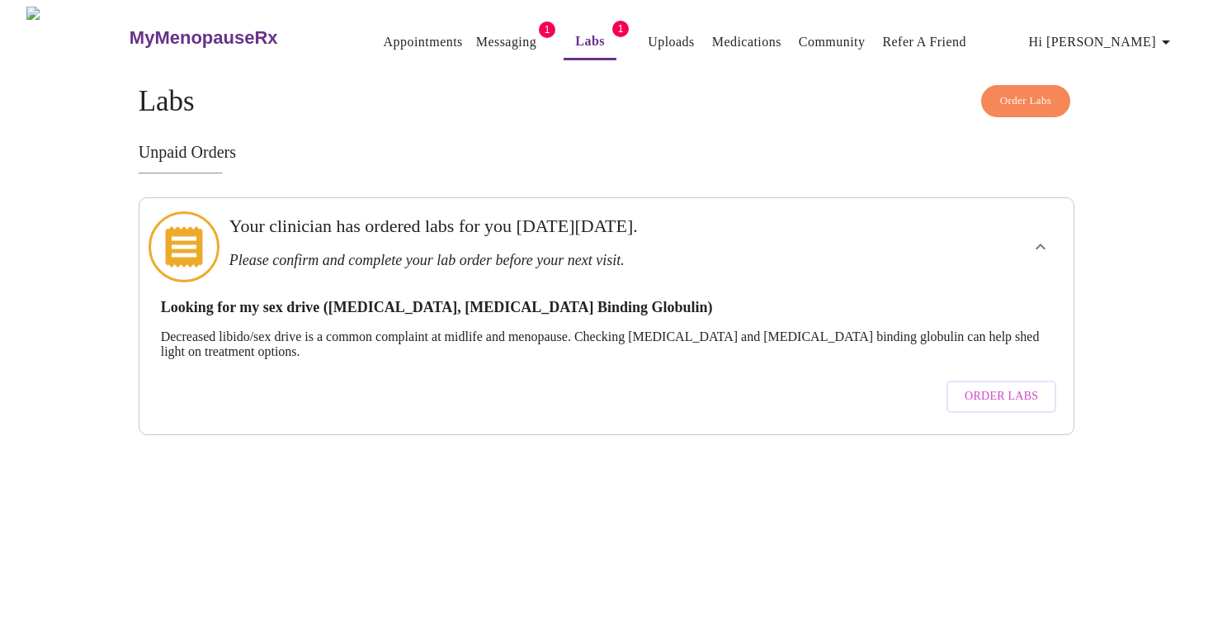
click at [975, 386] on span "Order Labs" at bounding box center [1001, 396] width 73 height 21
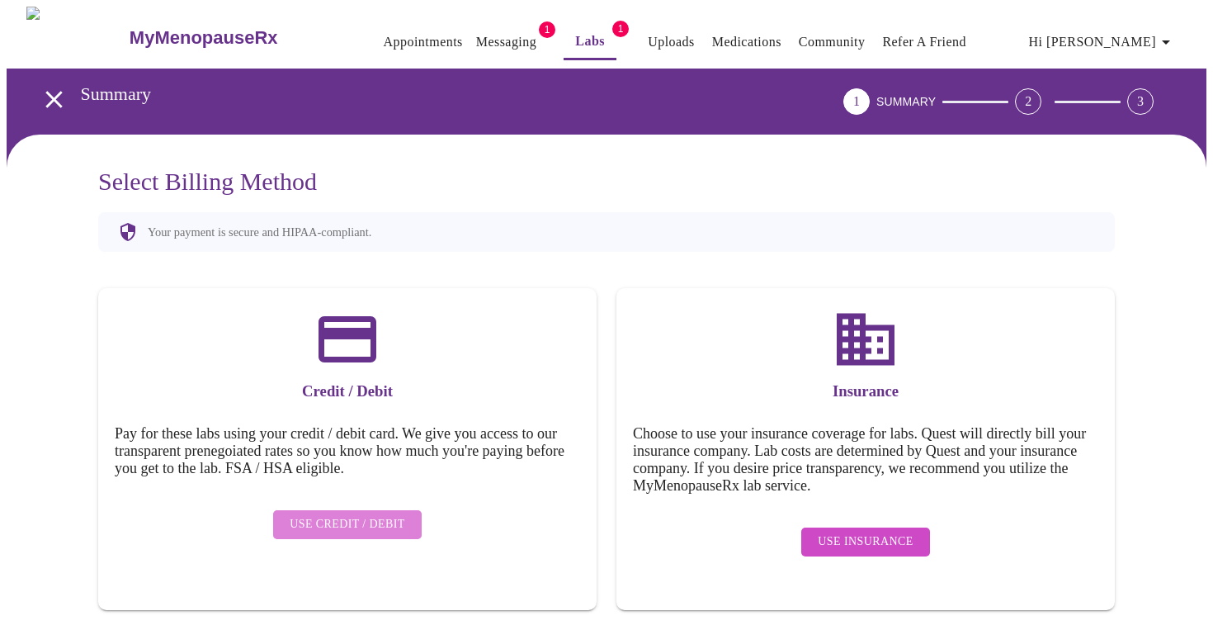
click at [361, 517] on span "Use Credit / Debit" at bounding box center [348, 524] width 116 height 21
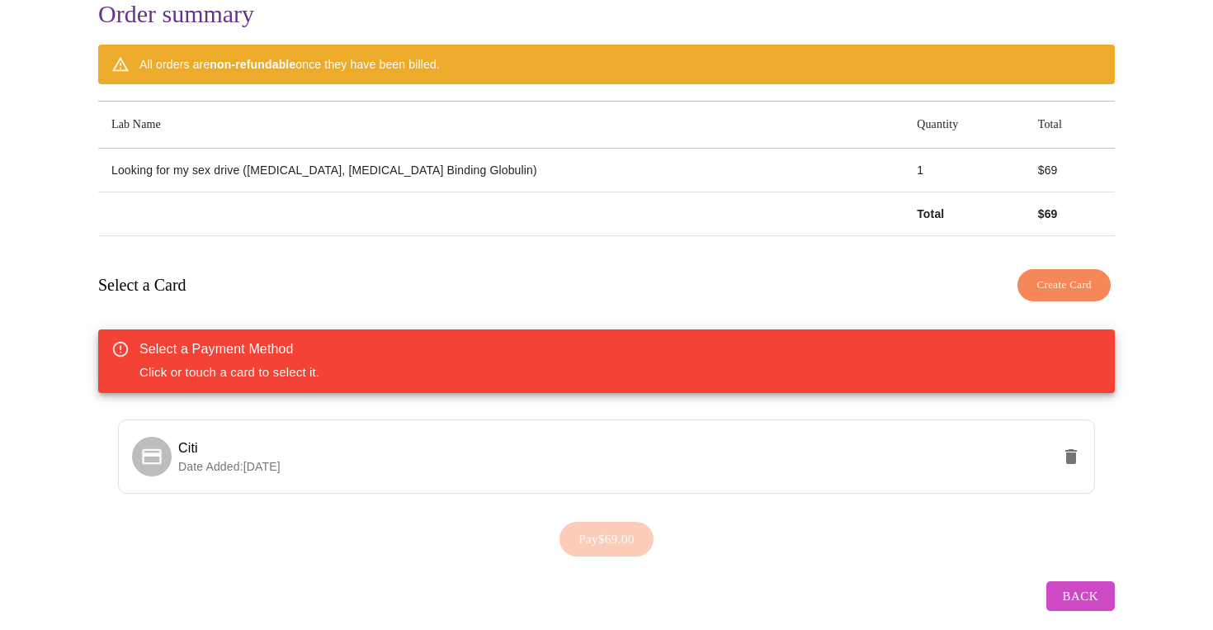
scroll to position [178, 0]
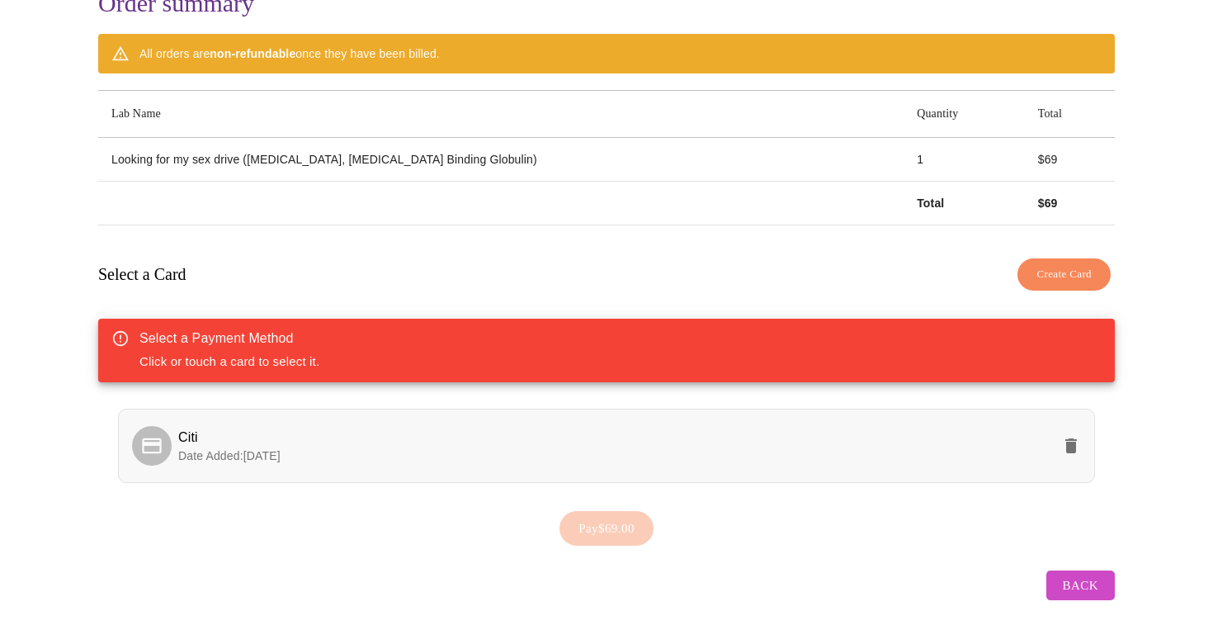
click at [430, 447] on p "Date Added: [DATE]" at bounding box center [614, 455] width 873 height 17
click at [530, 432] on span "Citi" at bounding box center [614, 437] width 873 height 20
click at [603, 519] on span "Pay $69.00" at bounding box center [606, 527] width 56 height 21
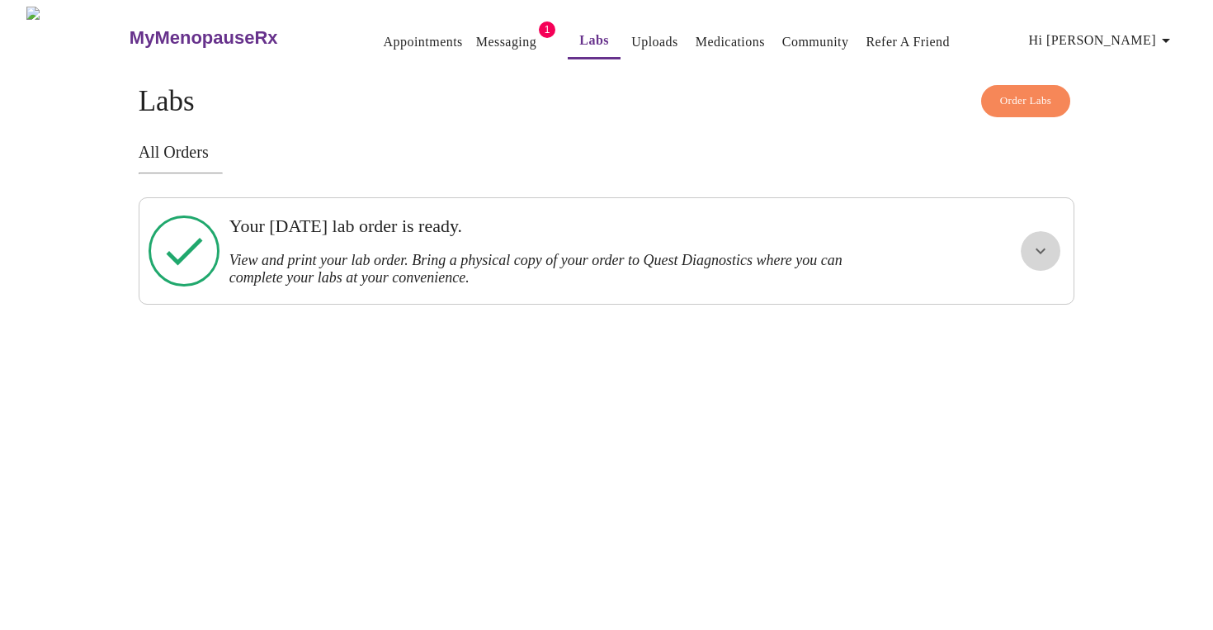
click at [1036, 248] on icon "show more" at bounding box center [1041, 251] width 20 height 20
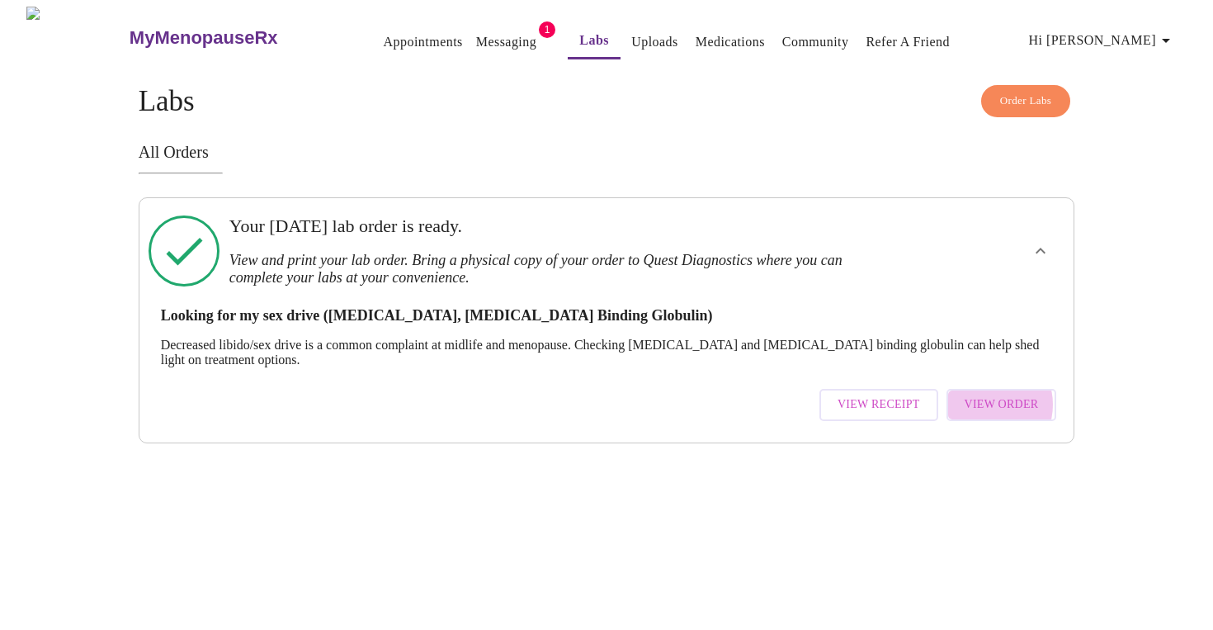
click at [989, 397] on span "View Order" at bounding box center [1002, 404] width 74 height 21
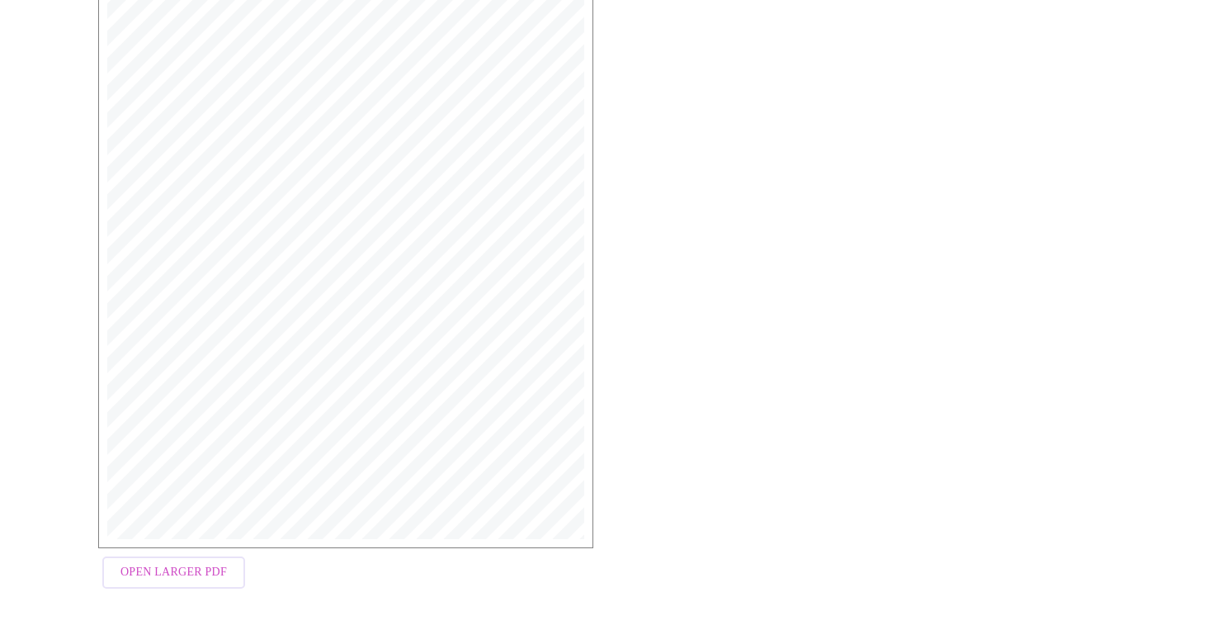
scroll to position [385, 0]
click at [200, 569] on span "Open Larger PDF" at bounding box center [173, 569] width 106 height 21
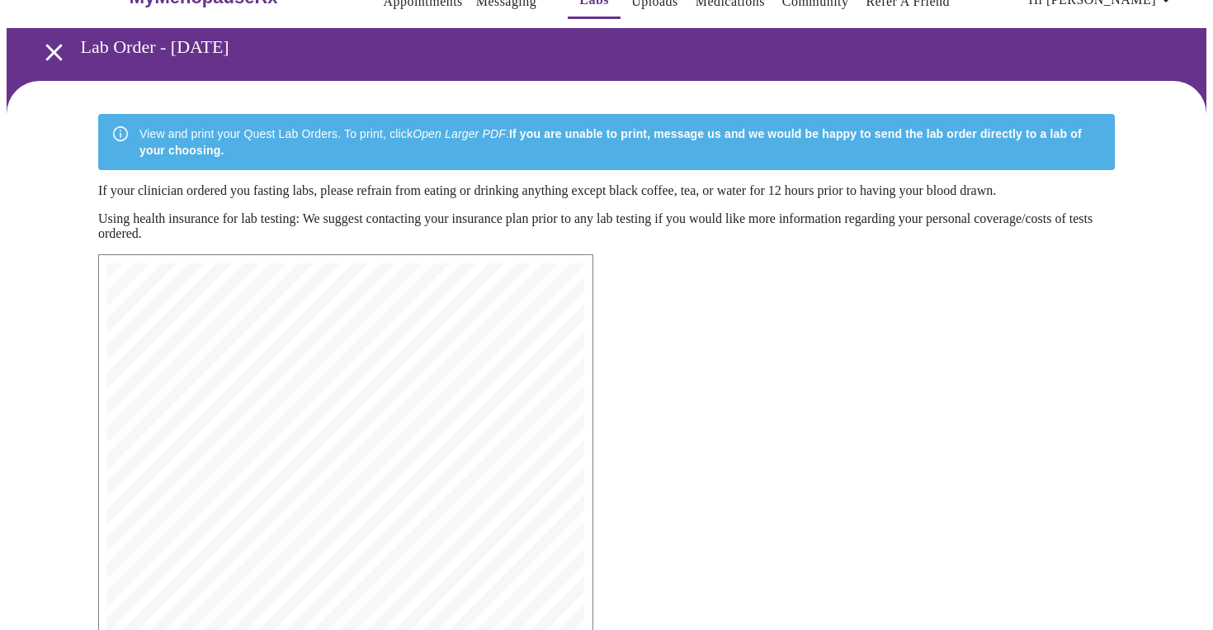
scroll to position [0, 0]
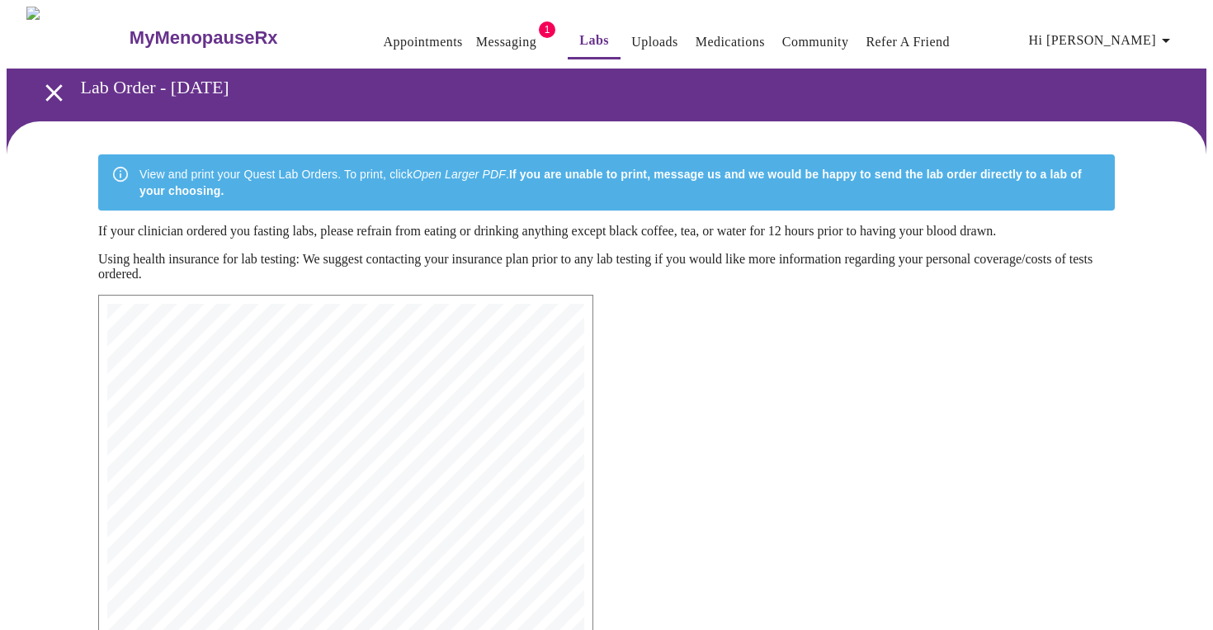
click at [476, 42] on link "Messaging" at bounding box center [506, 42] width 60 height 23
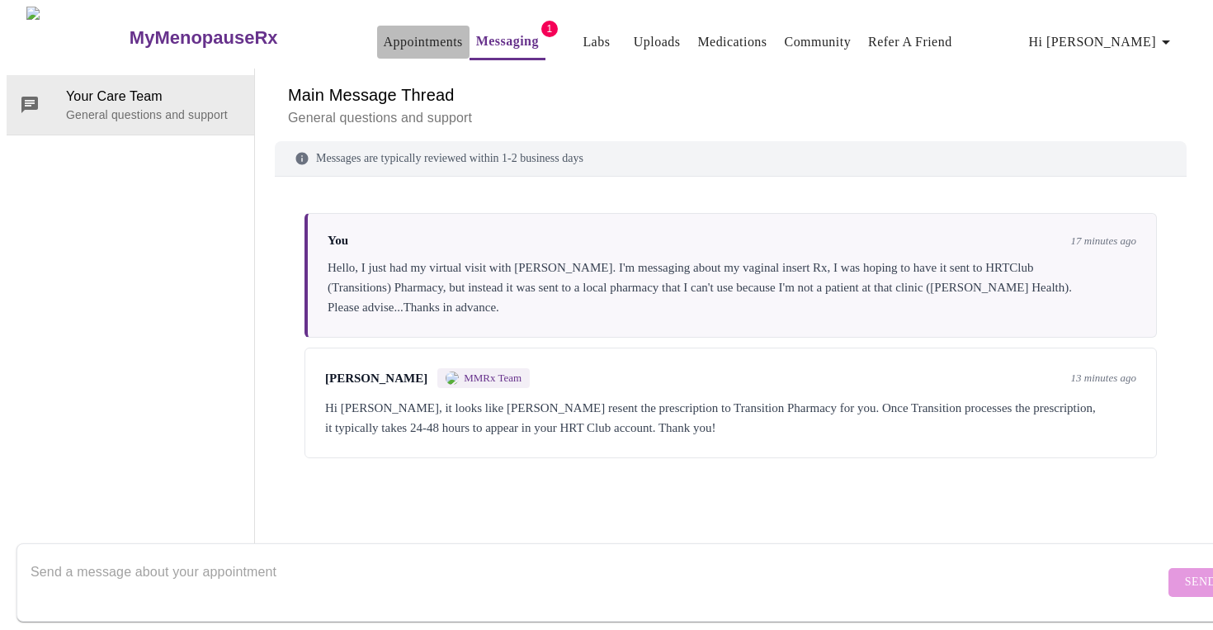
click at [384, 35] on link "Appointments" at bounding box center [423, 42] width 79 height 23
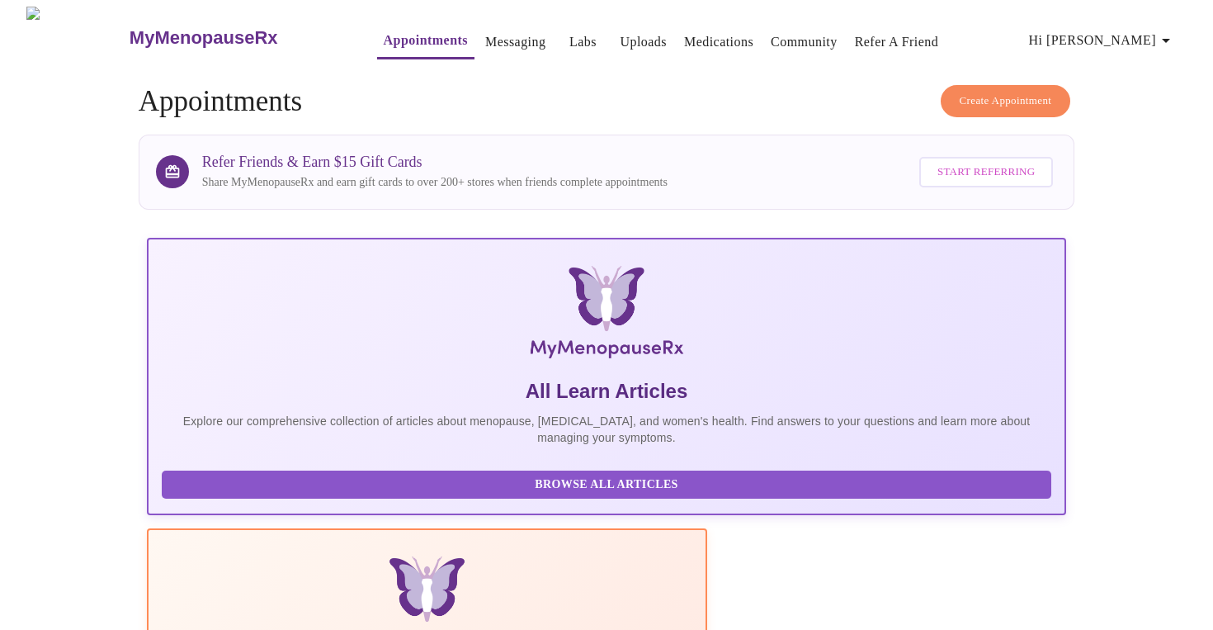
click at [963, 92] on span "Create Appointment" at bounding box center [1006, 101] width 92 height 19
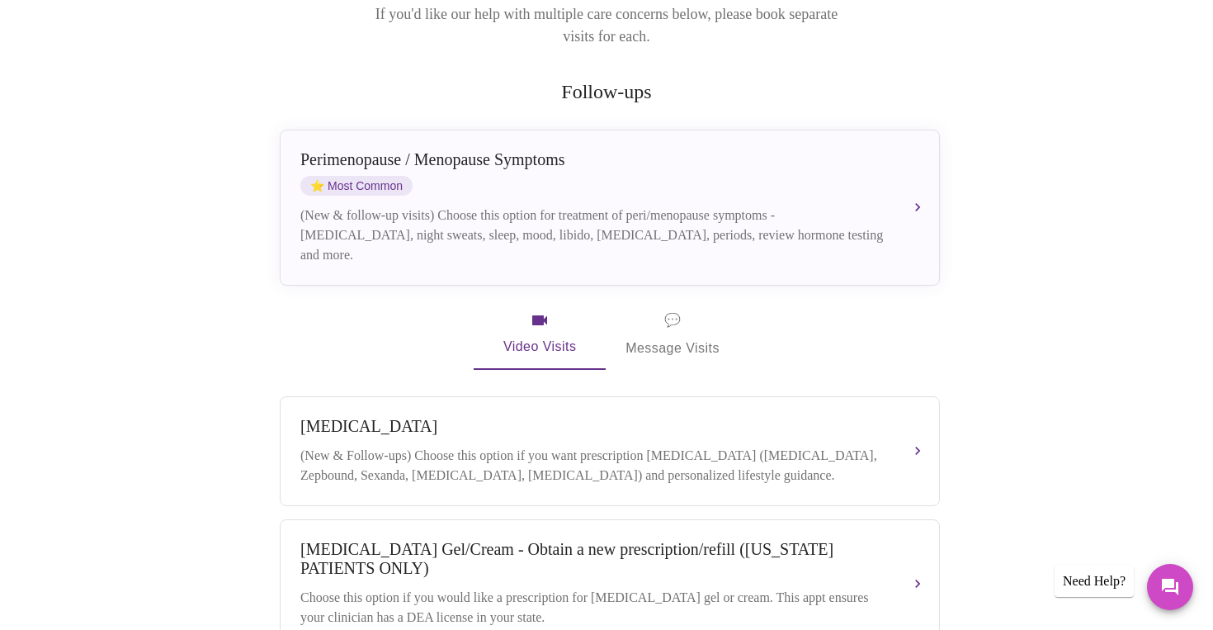
scroll to position [260, 0]
click at [674, 307] on span "💬" at bounding box center [672, 318] width 17 height 23
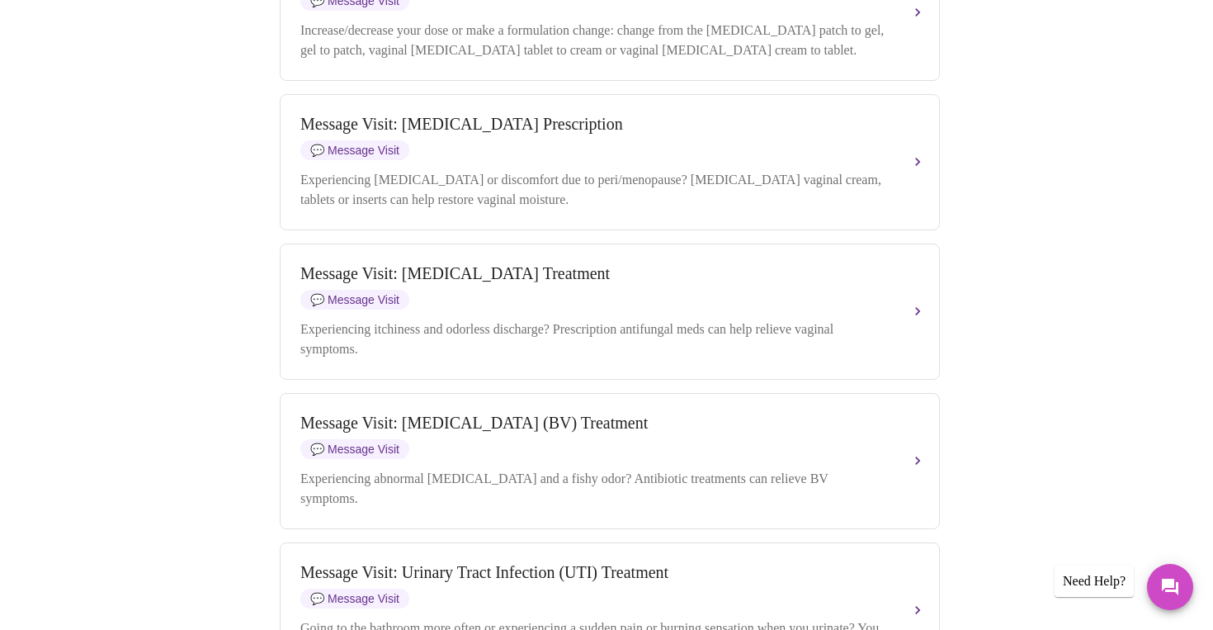
scroll to position [1390, 0]
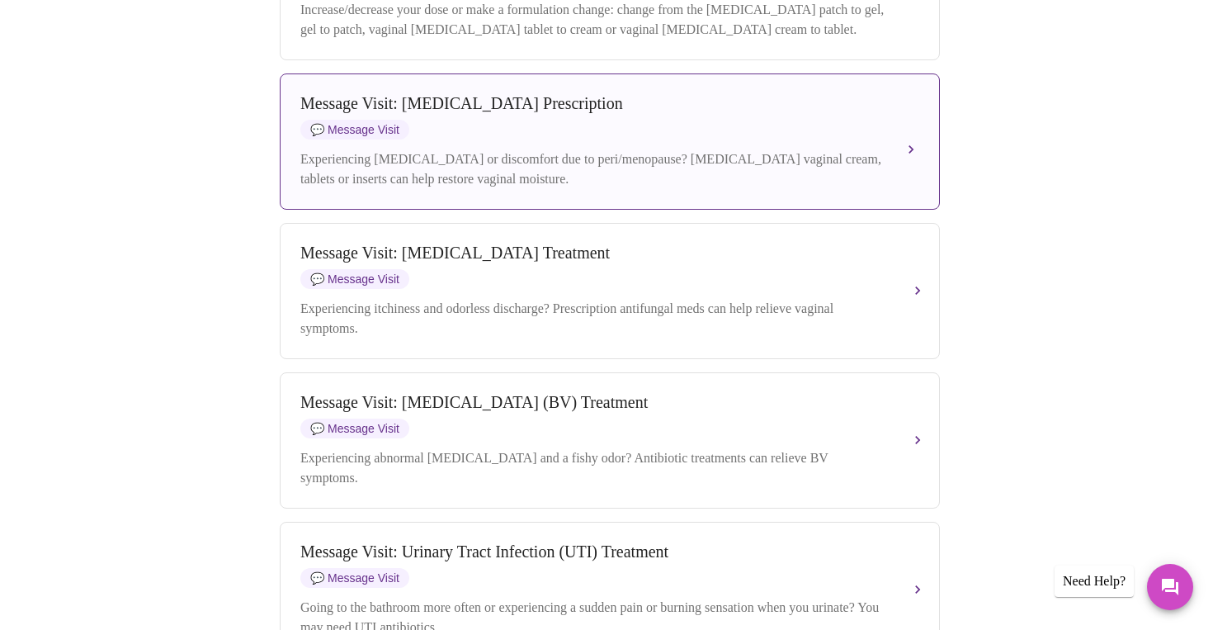
click at [909, 177] on button "Message Visit: [MEDICAL_DATA] Prescription 💬 Message Visit Experiencing [MEDICA…" at bounding box center [610, 141] width 660 height 136
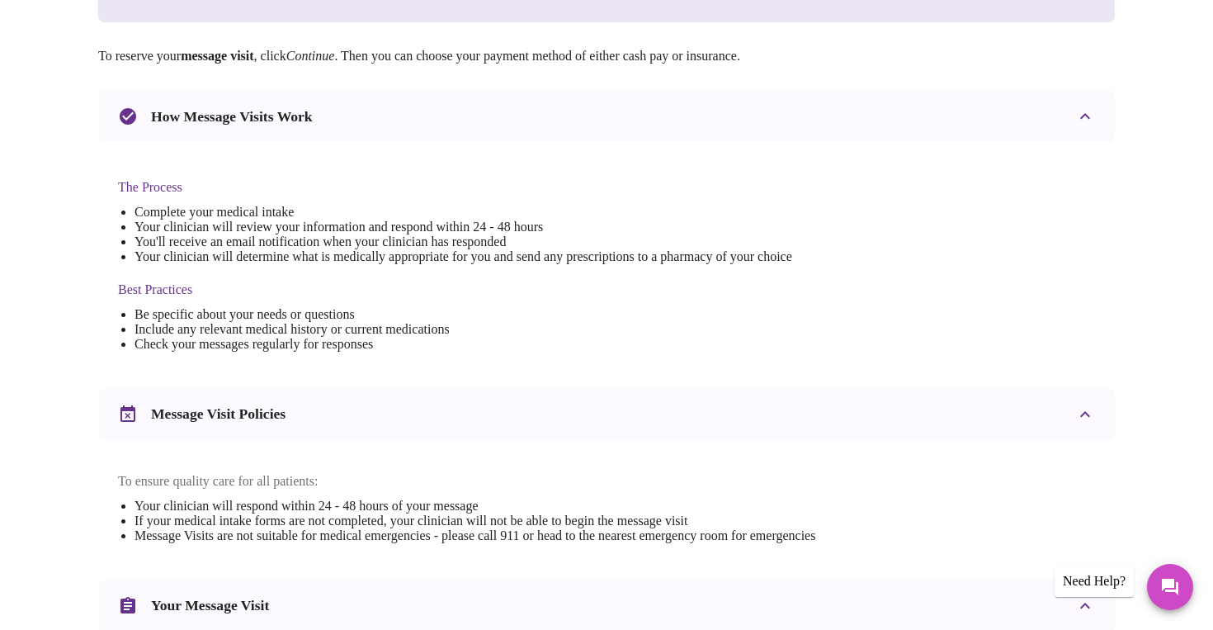
scroll to position [0, 0]
